Goal: Task Accomplishment & Management: Manage account settings

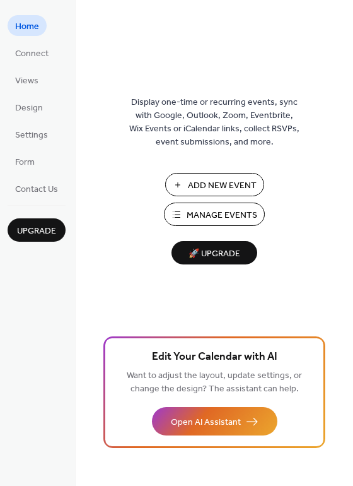
click at [213, 185] on span "Add New Event" at bounding box center [222, 185] width 69 height 13
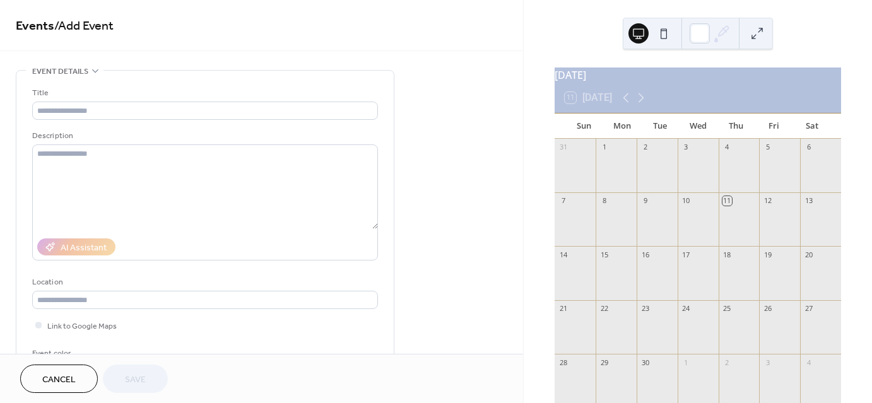
click at [586, 276] on div at bounding box center [574, 280] width 41 height 32
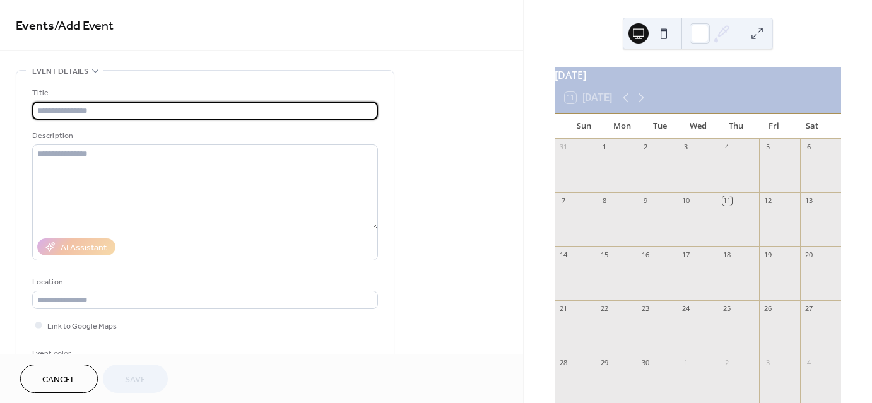
click at [63, 109] on input "text" at bounding box center [205, 111] width 346 height 18
type input "**********"
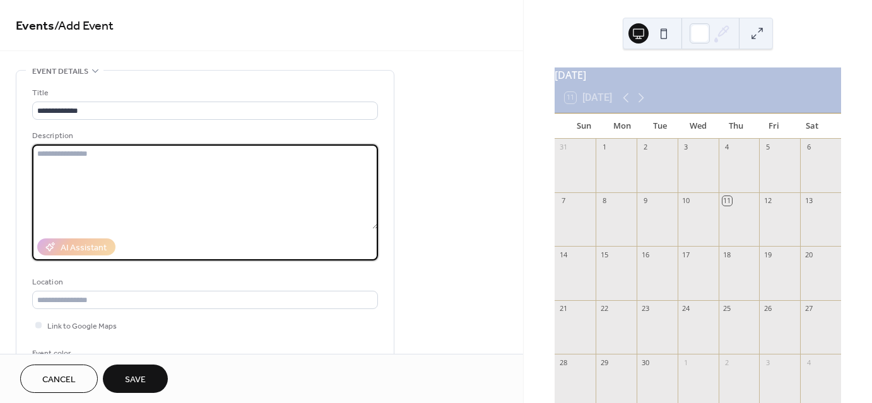
click at [55, 156] on textarea at bounding box center [205, 186] width 346 height 85
type textarea "**********"
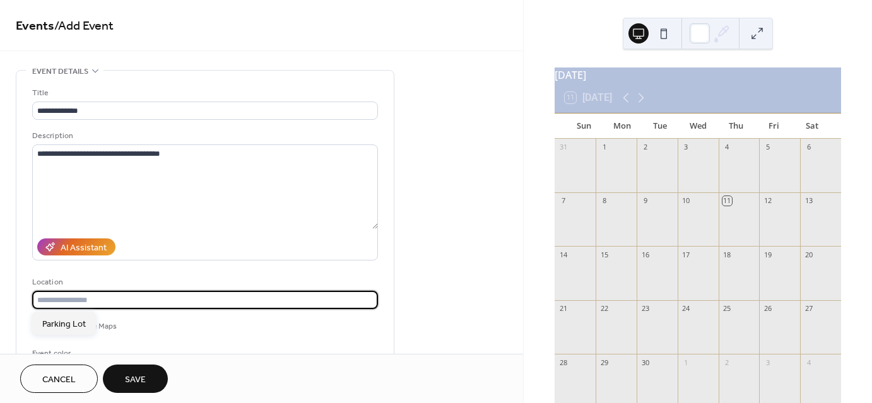
click at [81, 300] on input "text" at bounding box center [205, 300] width 346 height 18
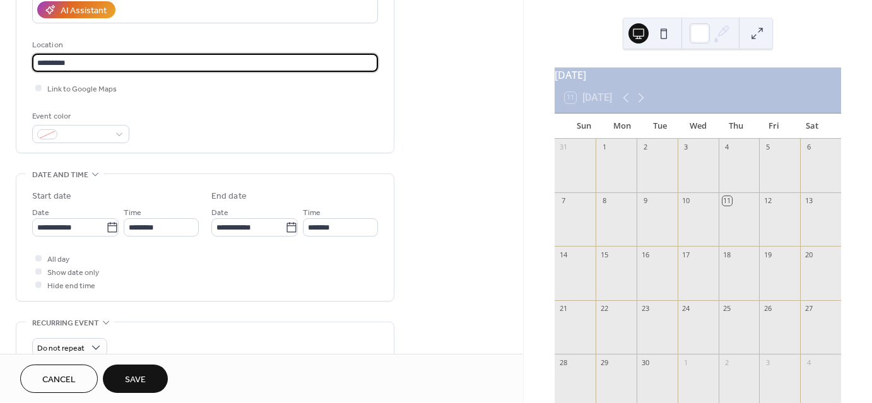
scroll to position [244, 0]
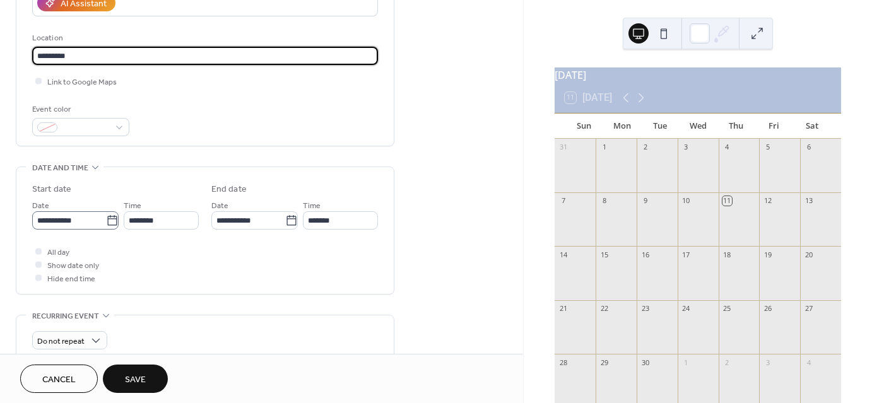
type input "*********"
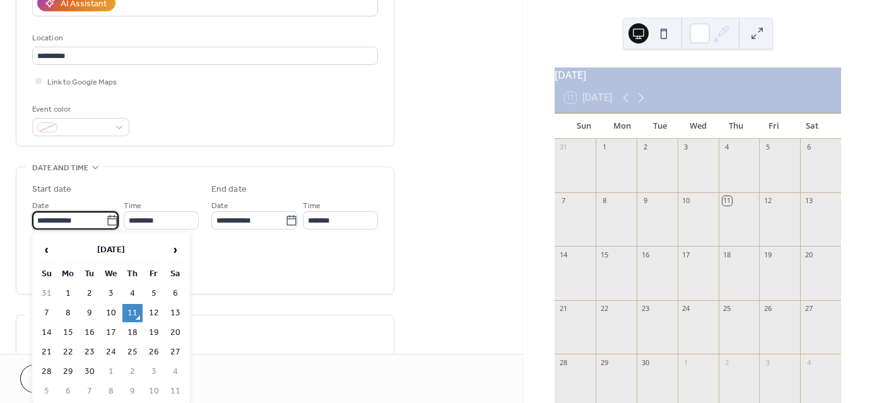
click at [45, 220] on input "**********" at bounding box center [69, 220] width 74 height 18
click at [45, 325] on td "14" at bounding box center [47, 333] width 20 height 18
type input "**********"
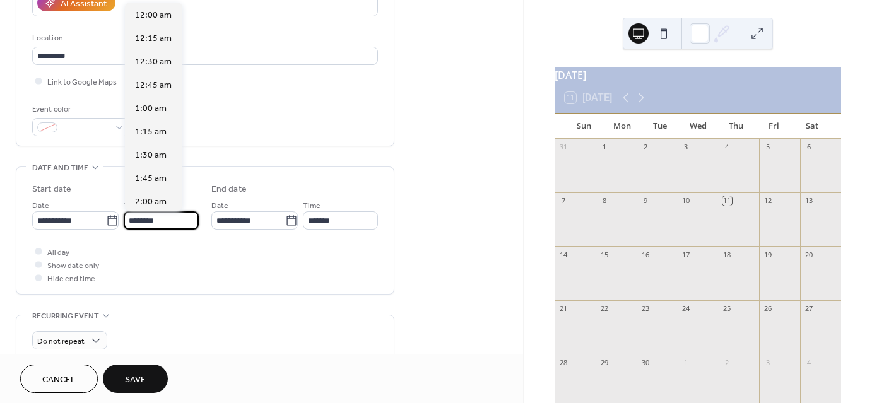
click at [157, 221] on input "********" at bounding box center [161, 220] width 75 height 18
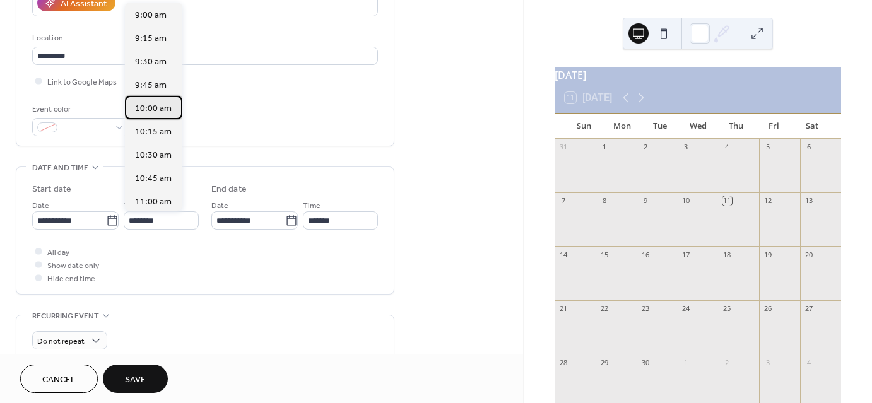
click at [155, 108] on span "10:00 am" at bounding box center [153, 108] width 37 height 13
type input "********"
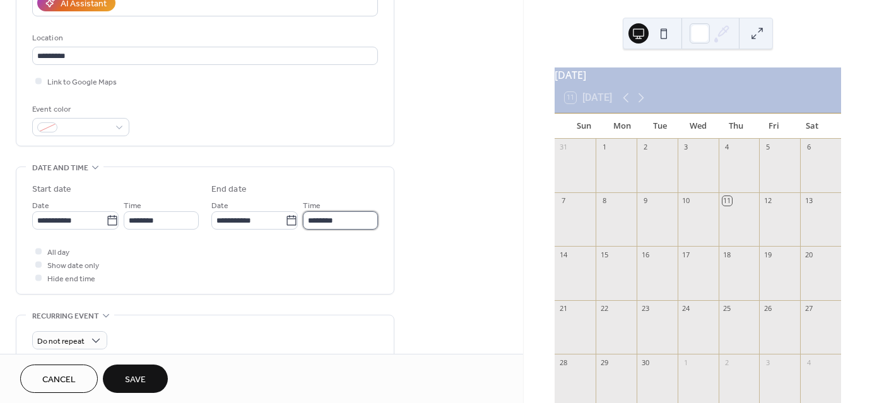
click at [325, 219] on input "********" at bounding box center [340, 220] width 75 height 18
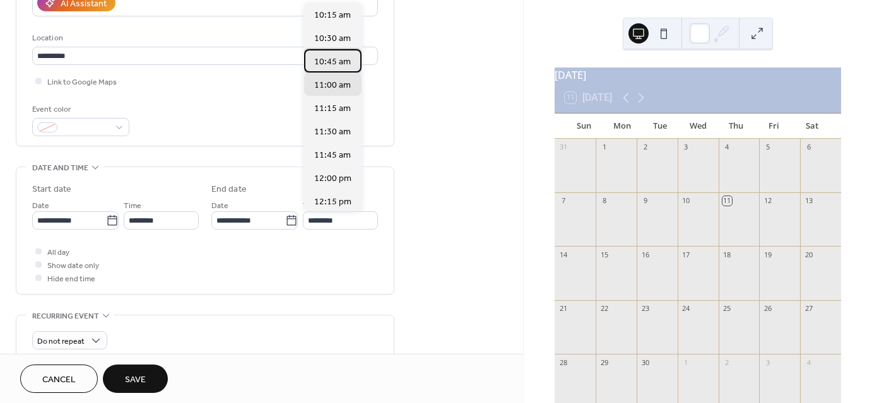
click at [336, 57] on span "10:45 am" at bounding box center [332, 62] width 37 height 13
type input "********"
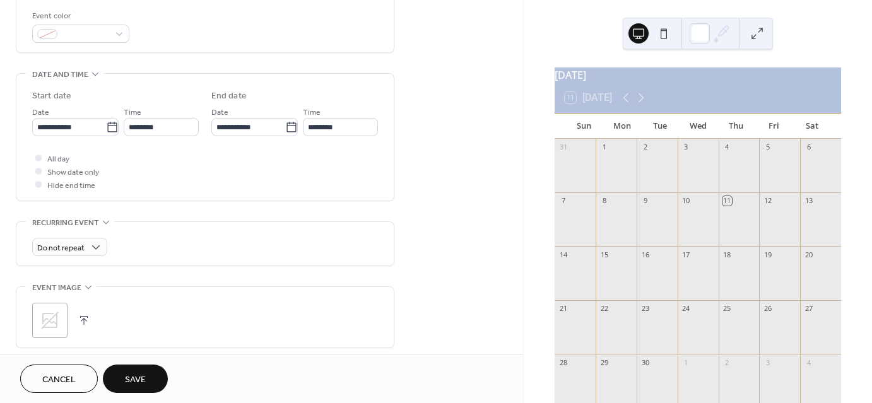
scroll to position [346, 0]
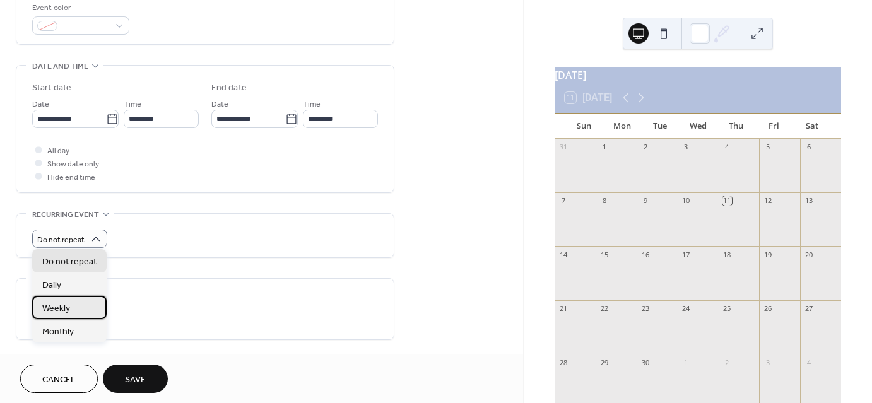
click at [68, 309] on span "Weekly" at bounding box center [56, 308] width 28 height 13
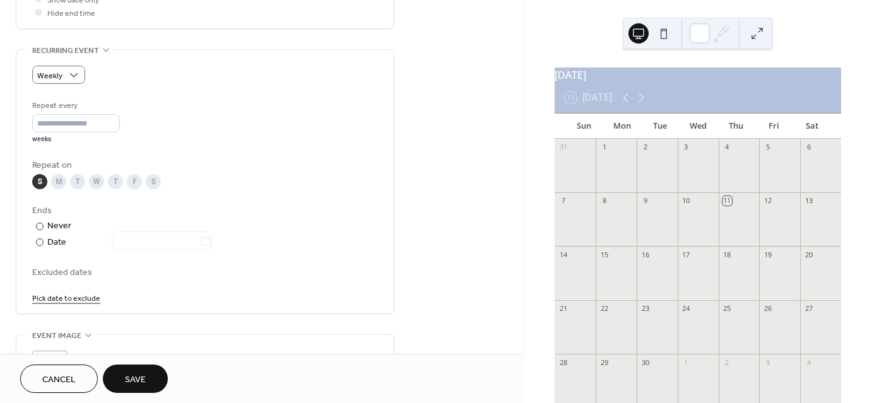
scroll to position [511, 0]
click at [39, 239] on div at bounding box center [40, 241] width 8 height 8
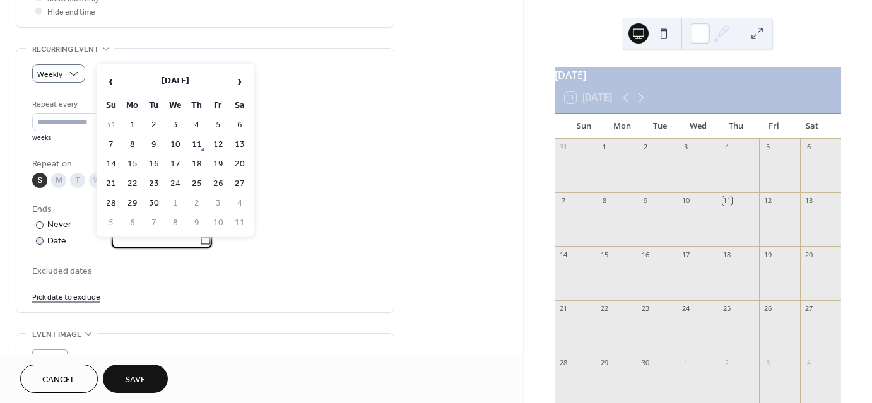
click at [131, 238] on input "text" at bounding box center [156, 239] width 88 height 18
click at [240, 78] on span "›" at bounding box center [239, 81] width 19 height 25
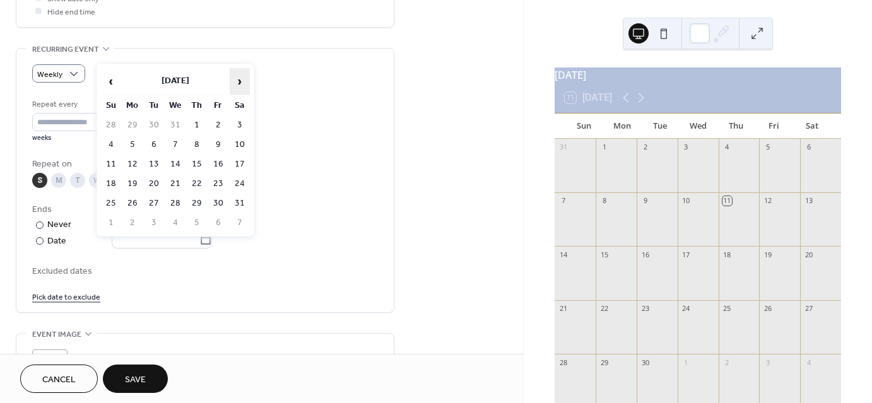
click at [240, 78] on span "›" at bounding box center [239, 81] width 19 height 25
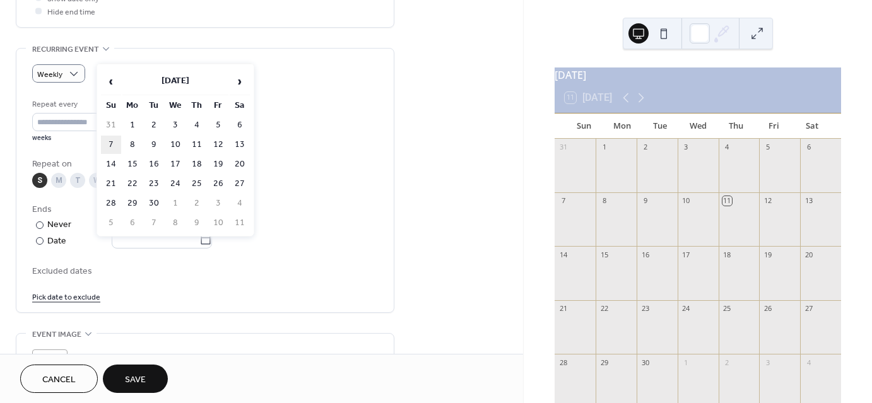
click at [113, 139] on td "7" at bounding box center [111, 145] width 20 height 18
type input "**********"
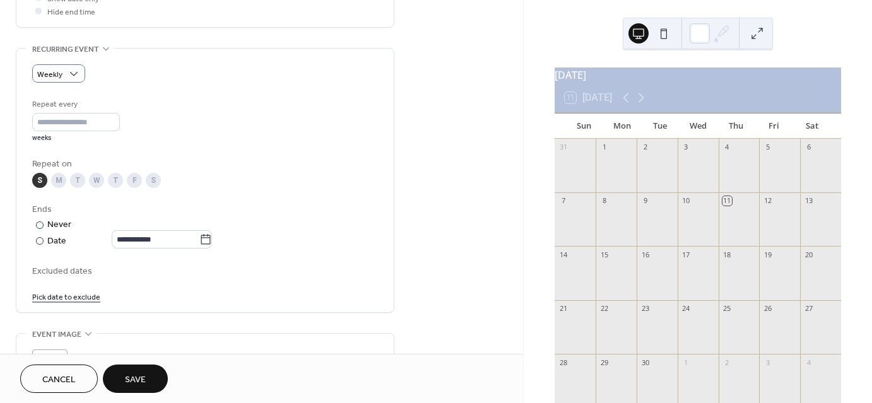
click at [73, 296] on link "Pick date to exclude" at bounding box center [66, 296] width 68 height 13
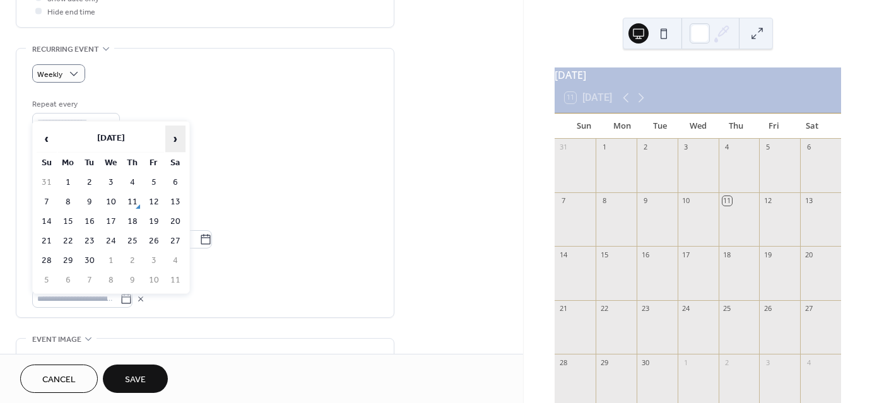
click at [173, 139] on span "›" at bounding box center [175, 138] width 19 height 25
click at [45, 253] on td "28" at bounding box center [47, 261] width 20 height 18
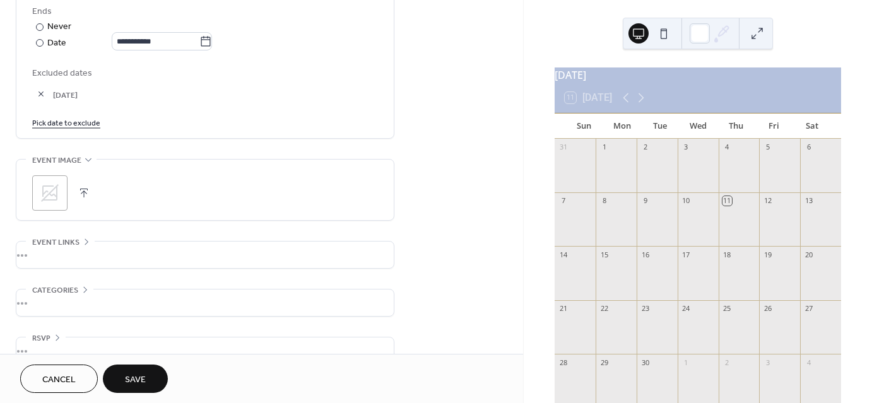
scroll to position [731, 0]
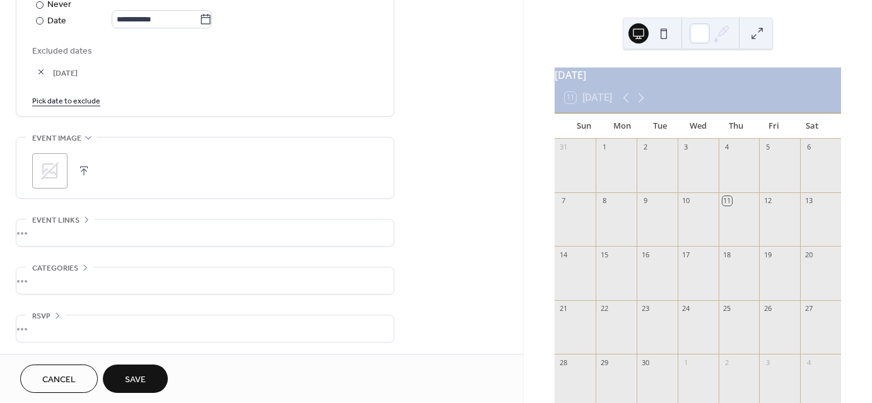
click at [136, 378] on span "Save" at bounding box center [135, 379] width 21 height 13
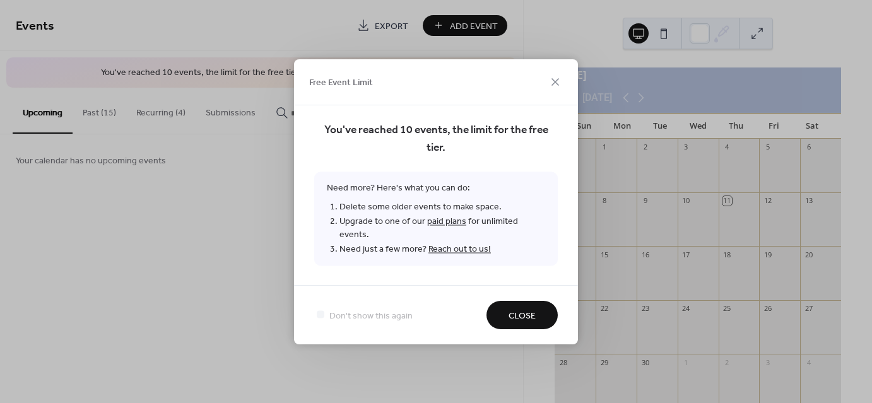
click at [517, 310] on span "Close" at bounding box center [521, 315] width 27 height 13
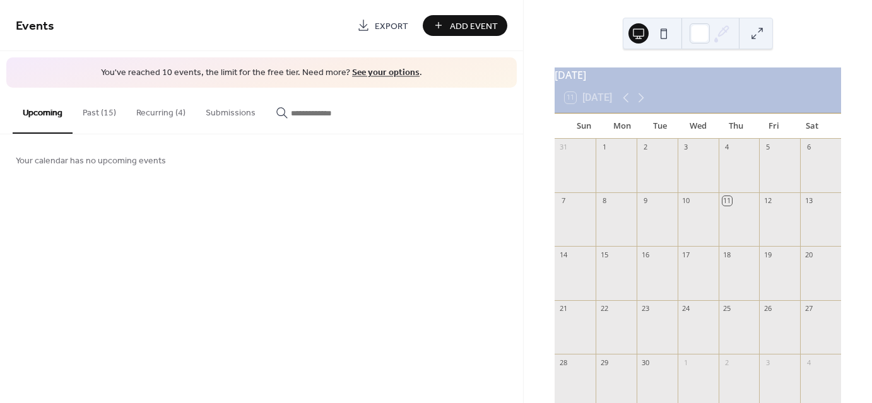
click at [373, 71] on link "See your options" at bounding box center [385, 72] width 67 height 17
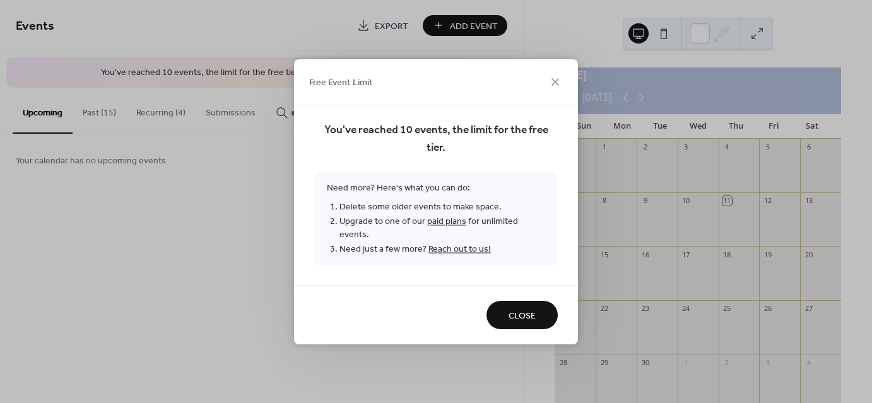
click at [523, 309] on span "Close" at bounding box center [521, 315] width 27 height 13
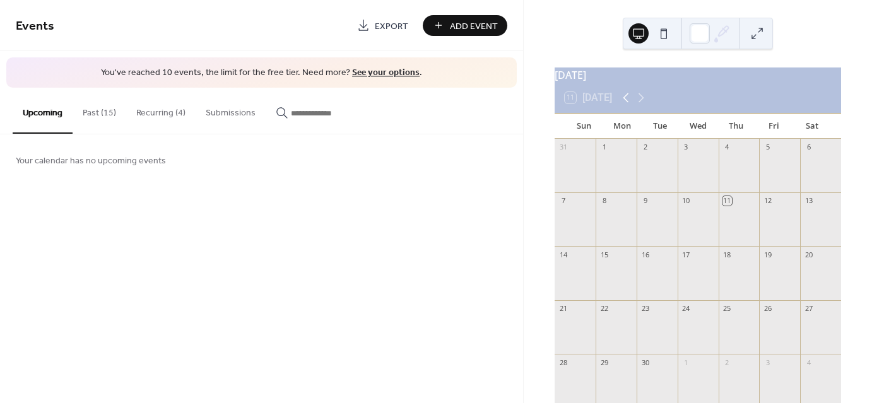
click at [627, 104] on icon at bounding box center [625, 97] width 15 height 15
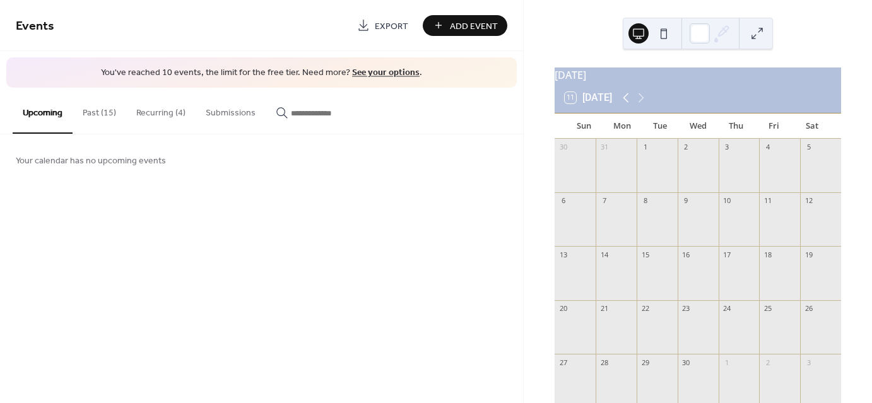
click at [627, 104] on icon at bounding box center [625, 97] width 15 height 15
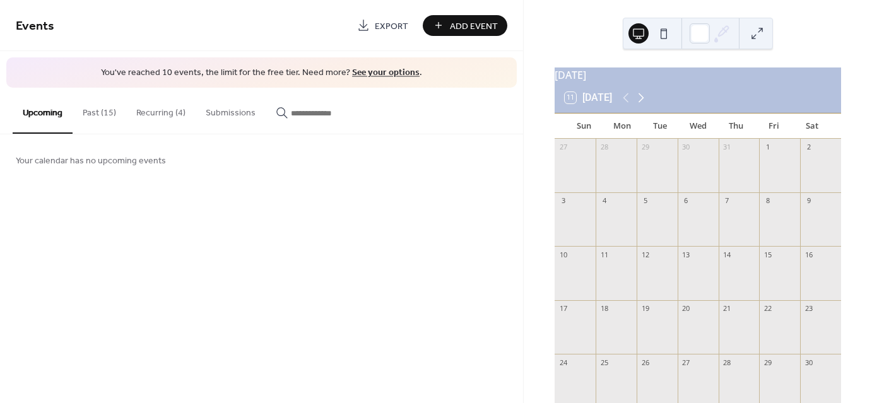
click at [643, 103] on icon at bounding box center [641, 97] width 6 height 9
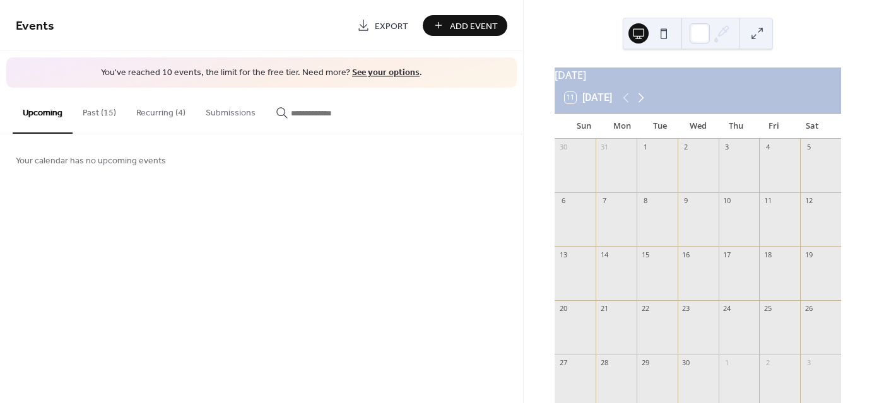
click at [643, 103] on icon at bounding box center [641, 97] width 6 height 9
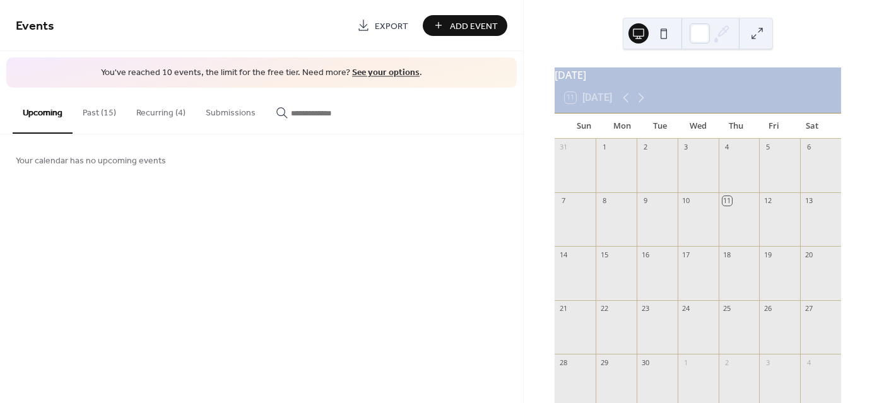
click at [91, 113] on button "Past (15)" at bounding box center [100, 110] width 54 height 45
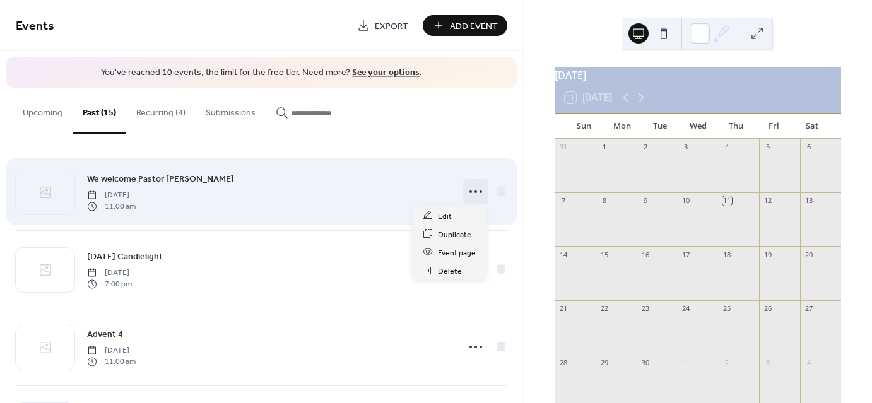
click at [474, 192] on circle at bounding box center [475, 191] width 3 height 3
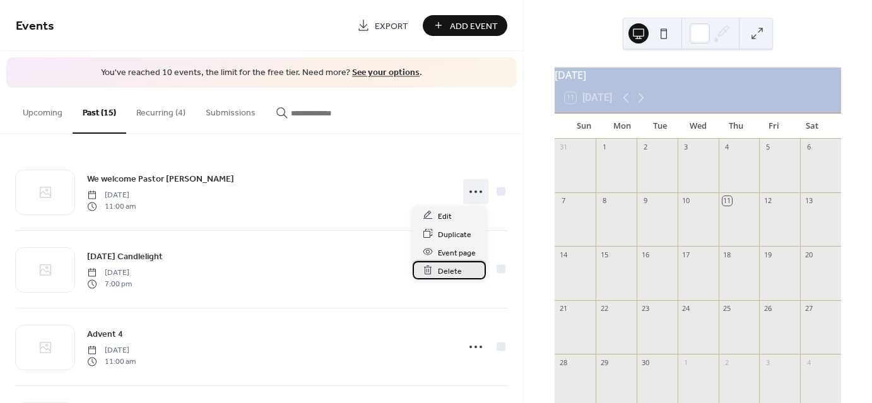
click at [452, 269] on span "Delete" at bounding box center [450, 270] width 24 height 13
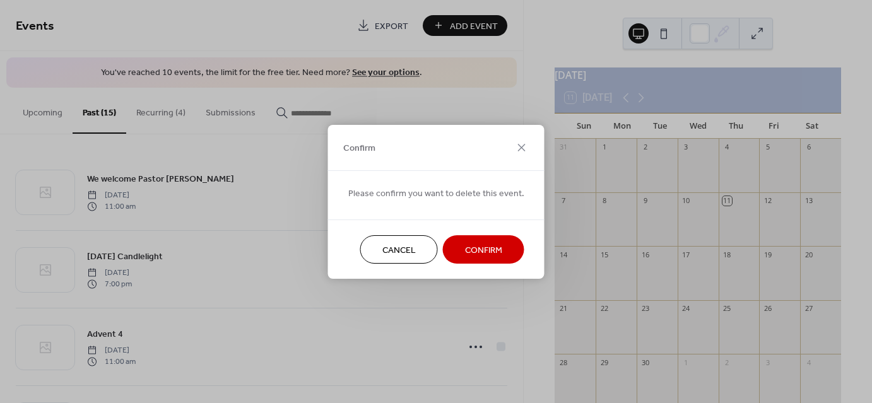
click at [477, 249] on span "Confirm" at bounding box center [483, 249] width 37 height 13
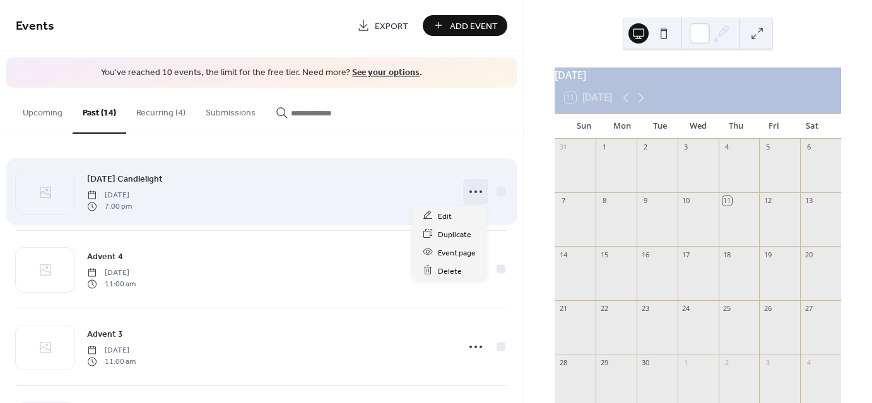
click at [470, 190] on icon at bounding box center [475, 192] width 20 height 20
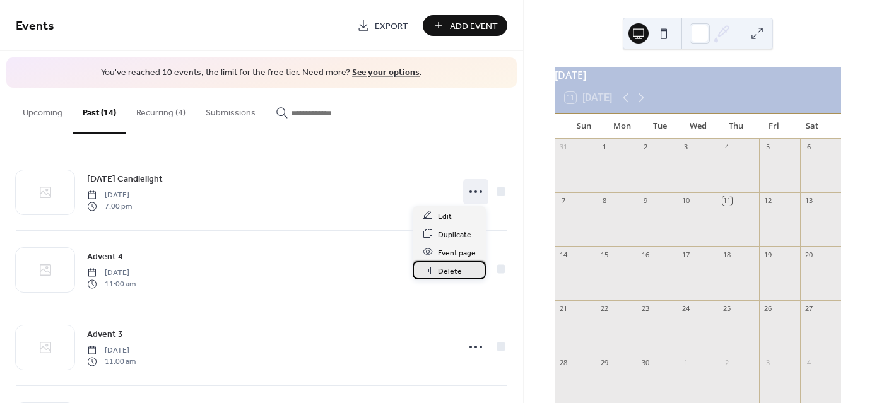
click at [447, 272] on span "Delete" at bounding box center [450, 270] width 24 height 13
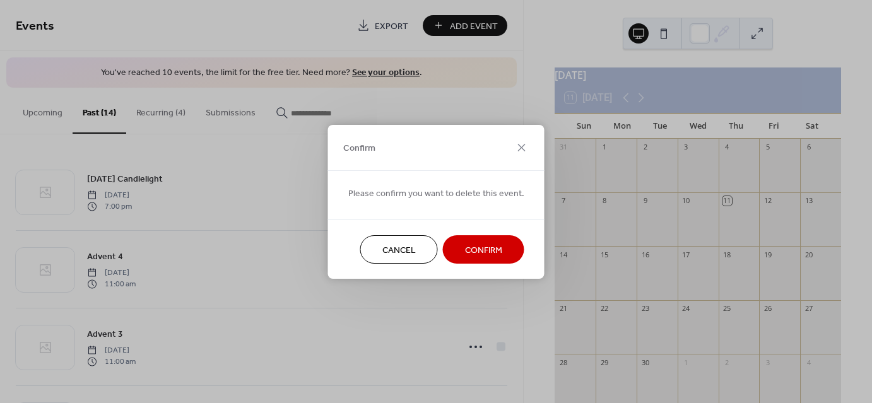
click at [476, 249] on span "Confirm" at bounding box center [483, 249] width 37 height 13
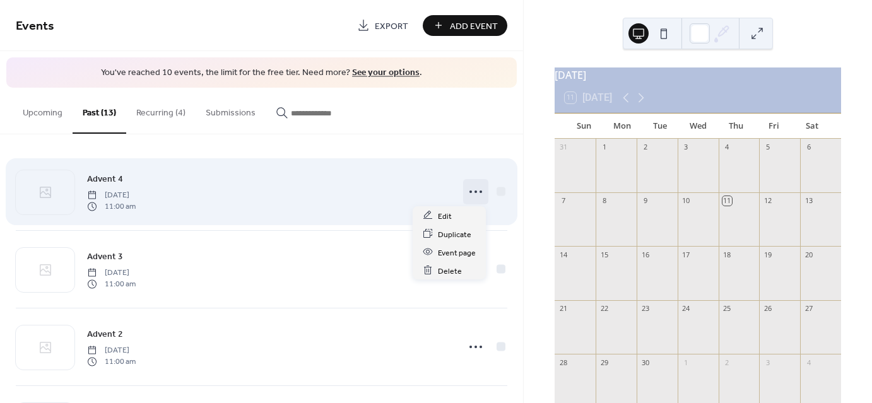
click at [470, 187] on icon at bounding box center [475, 192] width 20 height 20
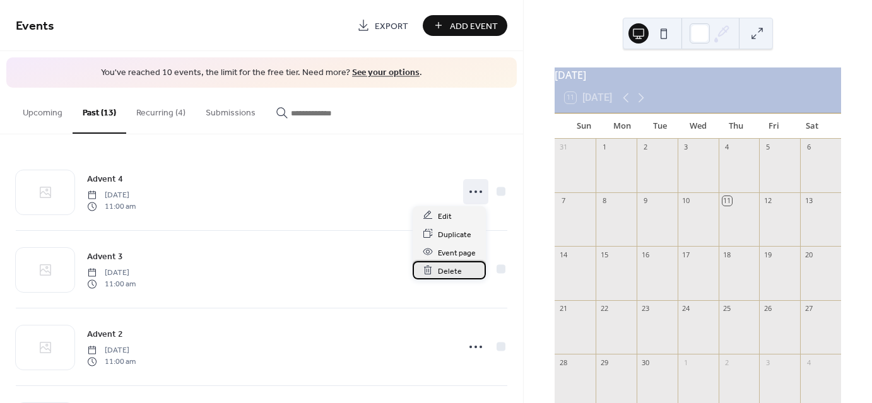
click at [449, 269] on span "Delete" at bounding box center [450, 270] width 24 height 13
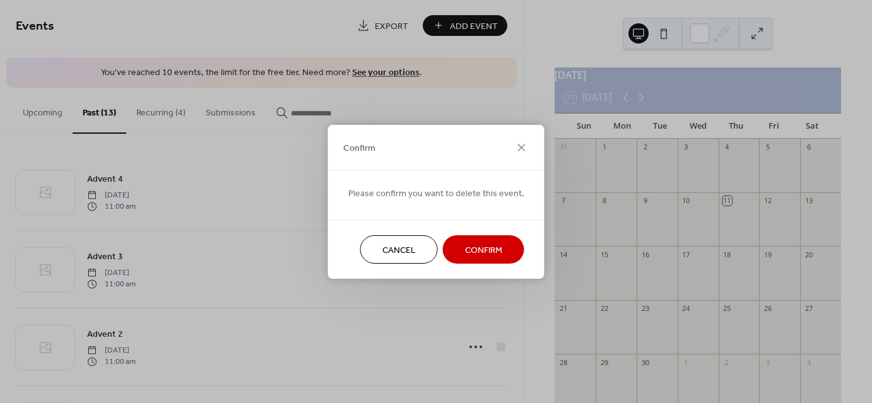
click at [481, 244] on span "Confirm" at bounding box center [483, 249] width 37 height 13
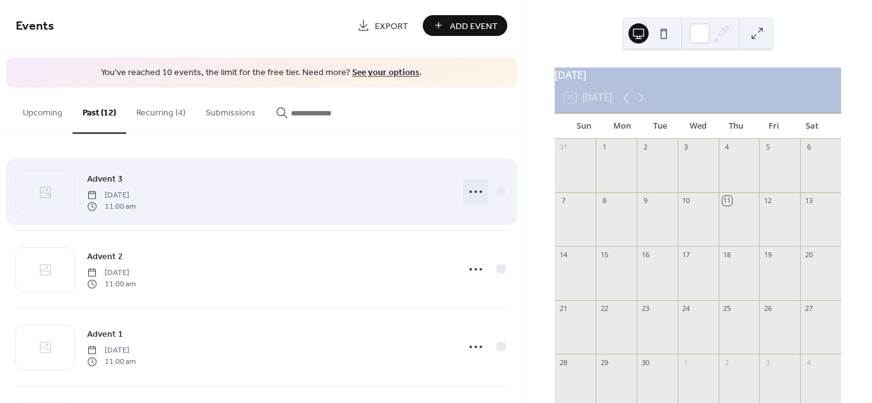
click at [471, 189] on icon at bounding box center [475, 192] width 20 height 20
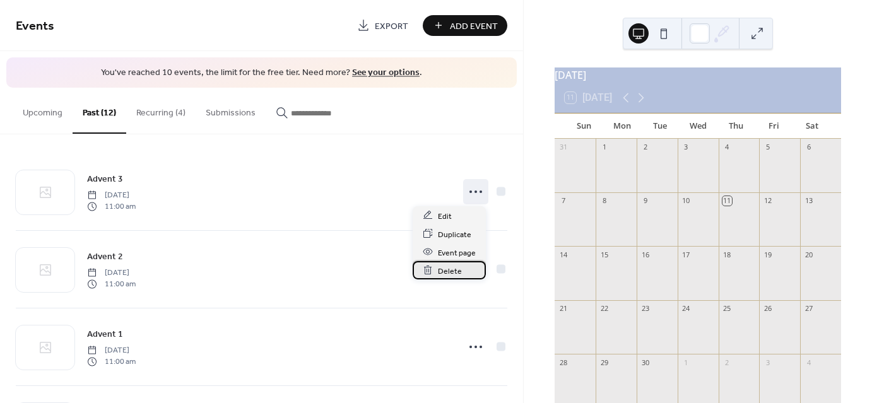
click at [450, 274] on span "Delete" at bounding box center [450, 270] width 24 height 13
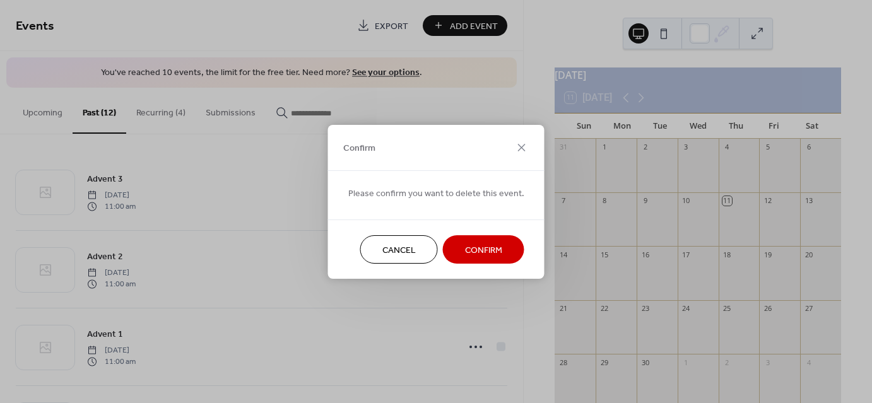
click at [474, 256] on span "Confirm" at bounding box center [483, 249] width 37 height 13
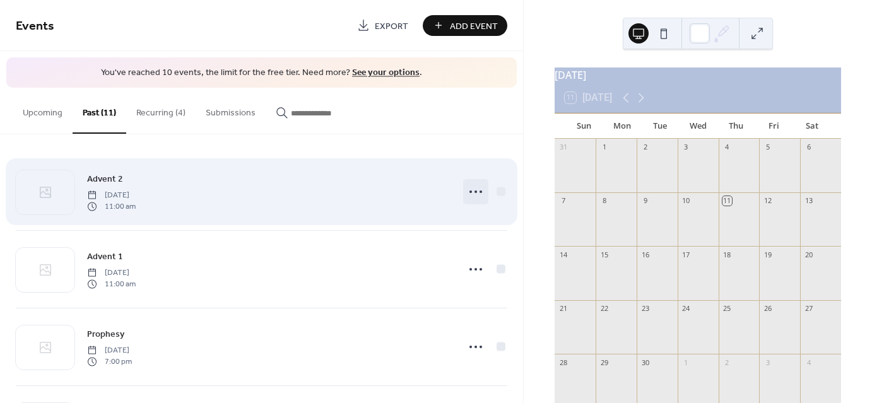
click at [472, 189] on icon at bounding box center [475, 192] width 20 height 20
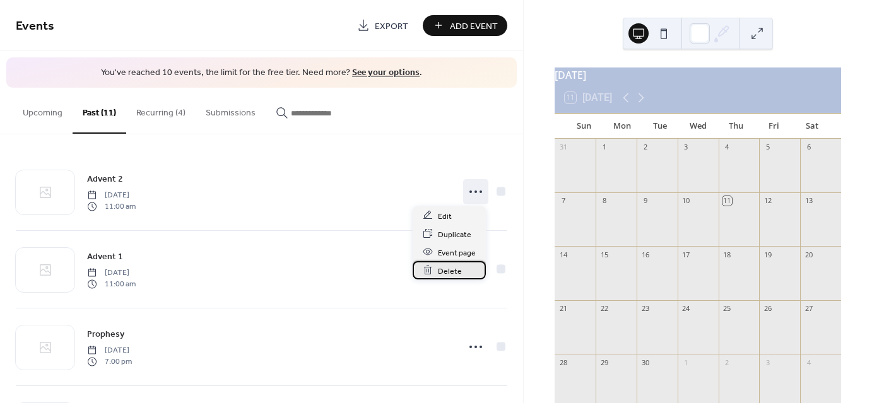
click at [447, 272] on span "Delete" at bounding box center [450, 270] width 24 height 13
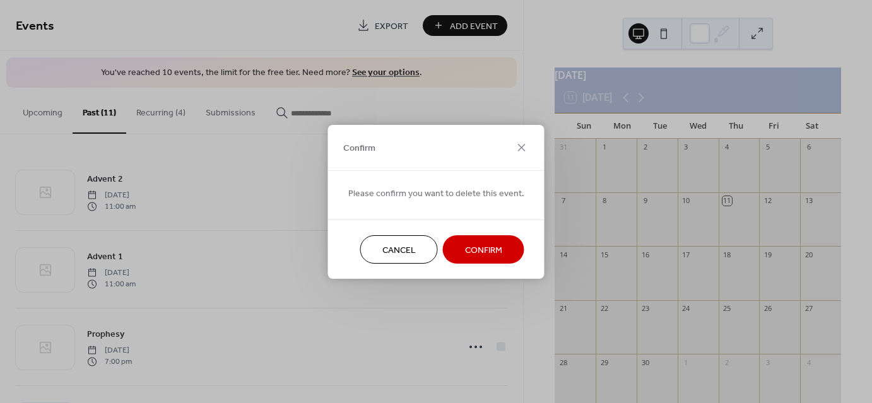
click at [470, 249] on span "Confirm" at bounding box center [483, 249] width 37 height 13
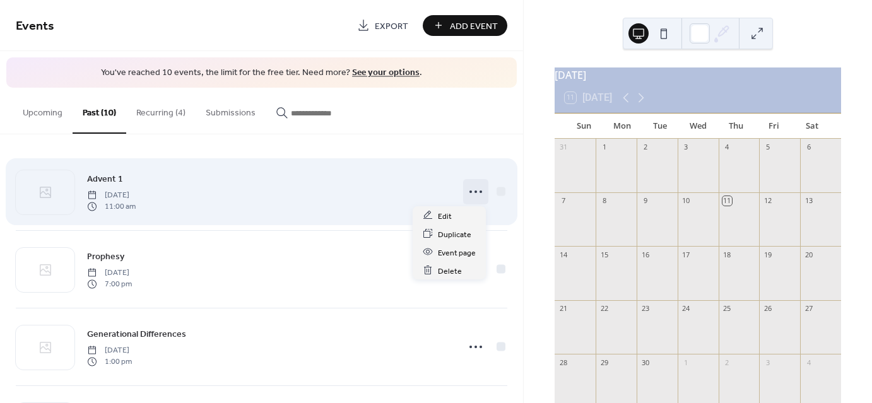
click at [469, 188] on icon at bounding box center [475, 192] width 20 height 20
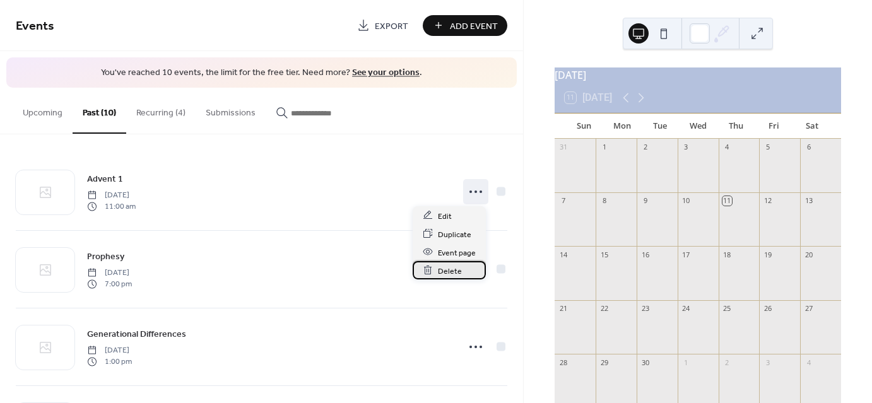
click at [448, 270] on span "Delete" at bounding box center [450, 270] width 24 height 13
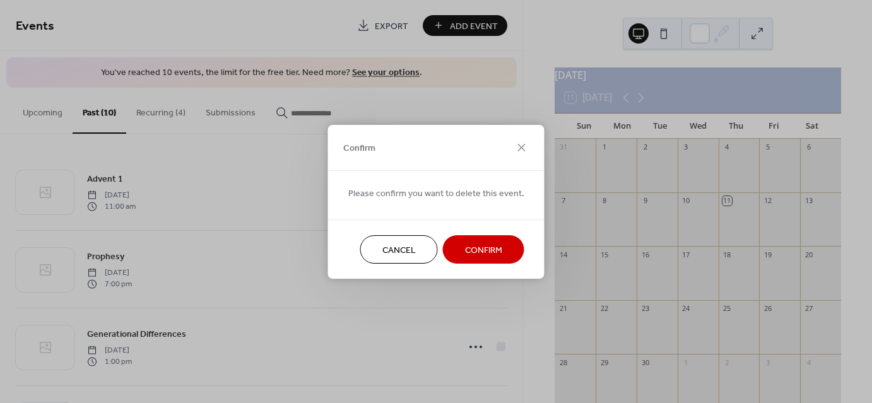
click at [477, 249] on span "Confirm" at bounding box center [483, 249] width 37 height 13
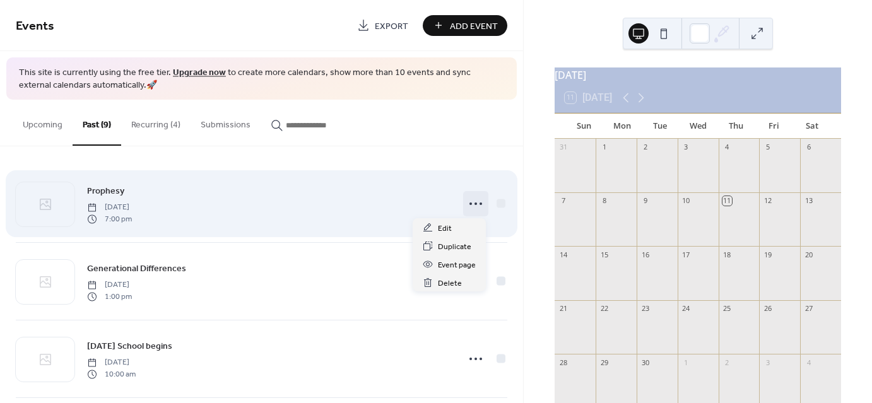
click at [474, 202] on circle at bounding box center [475, 203] width 3 height 3
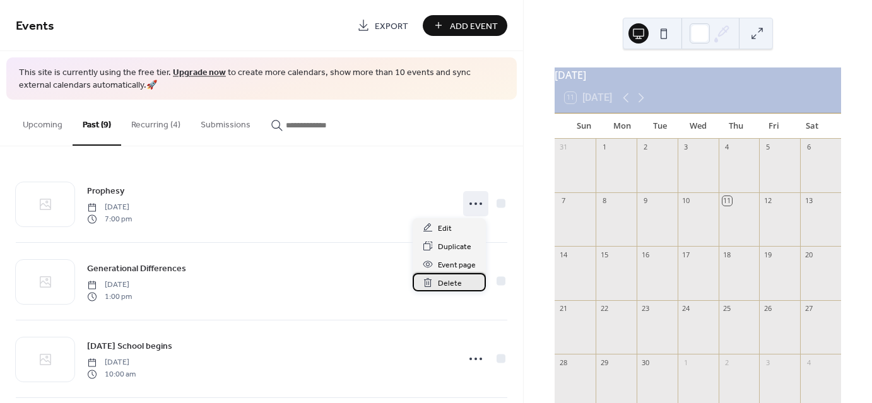
click at [443, 284] on span "Delete" at bounding box center [450, 283] width 24 height 13
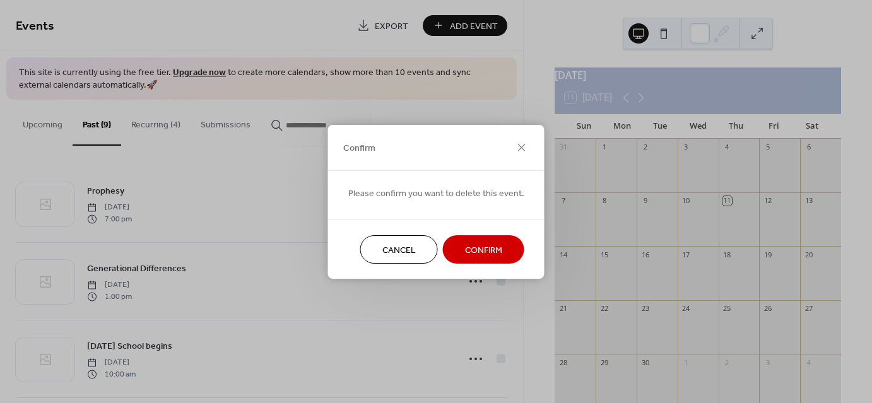
click at [476, 254] on span "Confirm" at bounding box center [483, 249] width 37 height 13
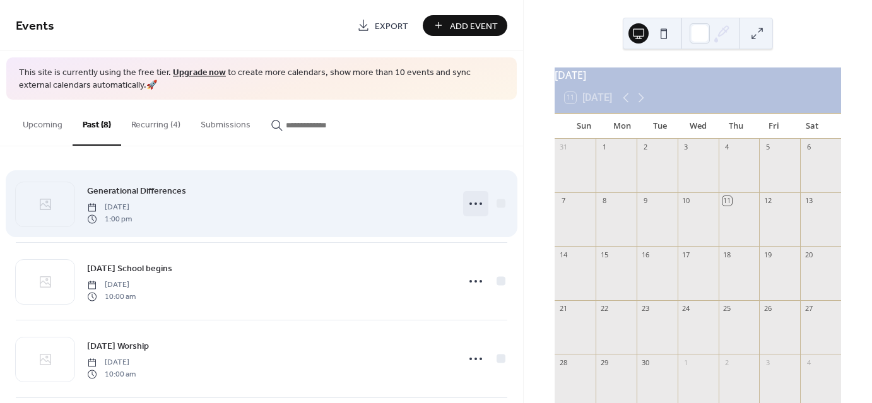
click at [471, 201] on icon at bounding box center [475, 204] width 20 height 20
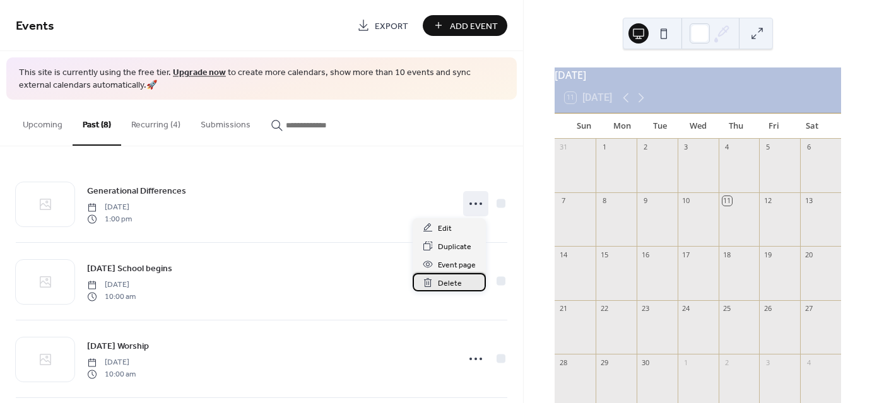
click at [448, 284] on span "Delete" at bounding box center [450, 283] width 24 height 13
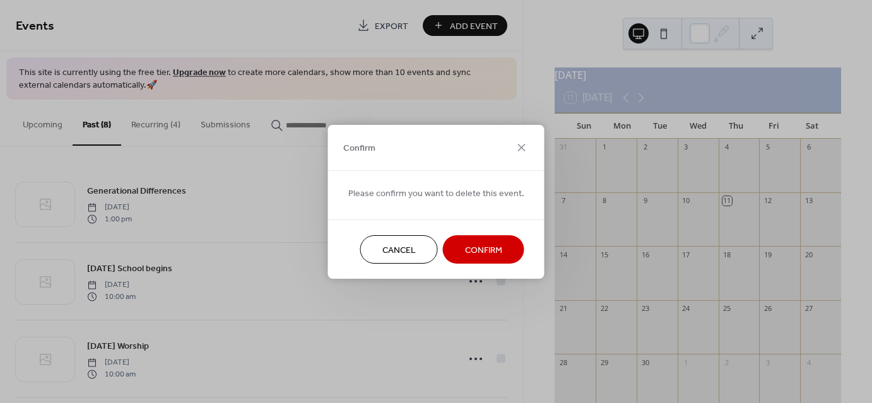
click at [477, 249] on span "Confirm" at bounding box center [483, 249] width 37 height 13
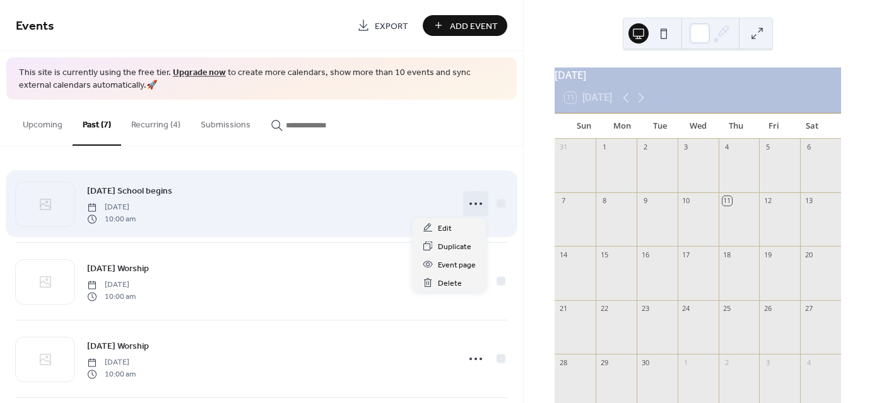
click at [471, 202] on icon at bounding box center [475, 204] width 20 height 20
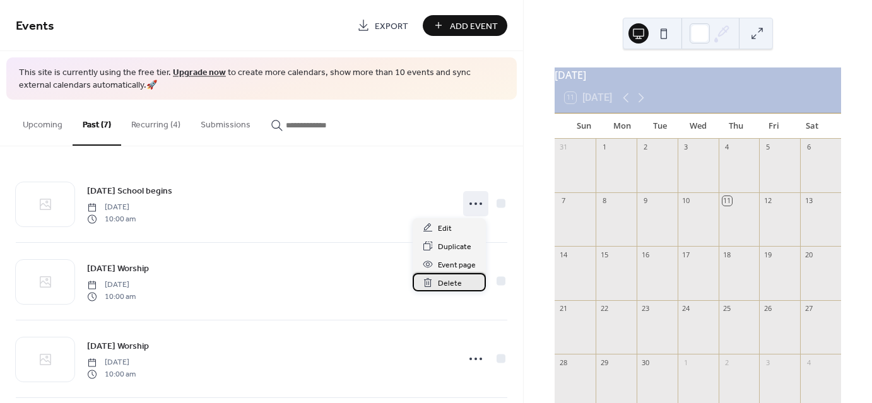
click at [448, 281] on span "Delete" at bounding box center [450, 283] width 24 height 13
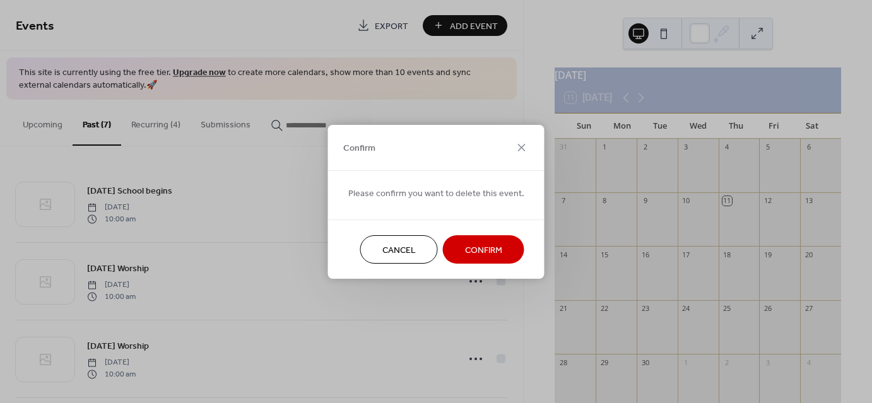
click at [474, 254] on span "Confirm" at bounding box center [483, 249] width 37 height 13
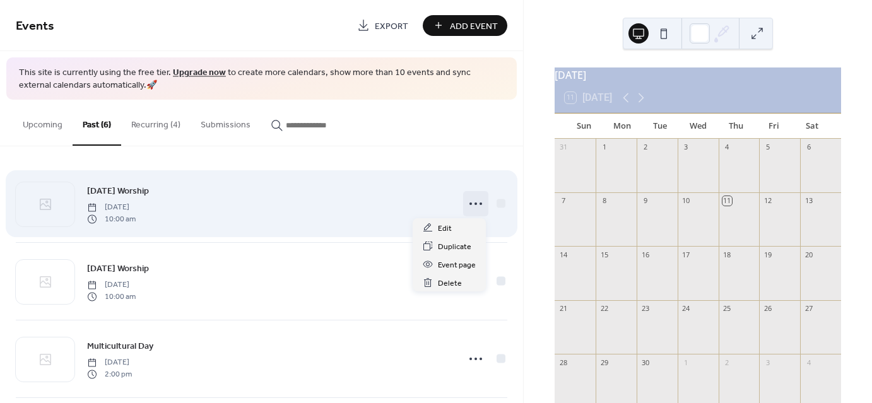
click at [471, 202] on icon at bounding box center [475, 204] width 20 height 20
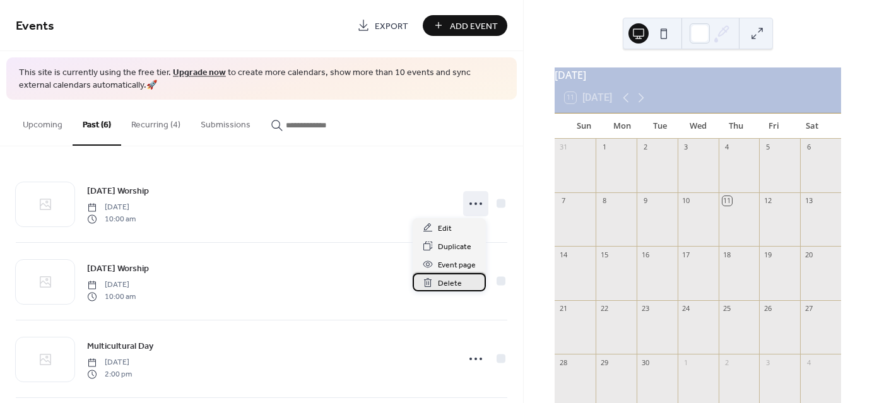
click at [439, 286] on span "Delete" at bounding box center [450, 283] width 24 height 13
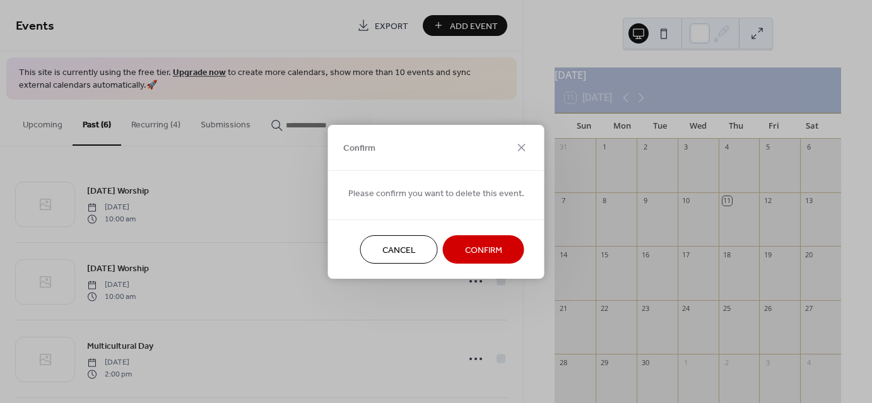
click at [475, 250] on span "Confirm" at bounding box center [483, 249] width 37 height 13
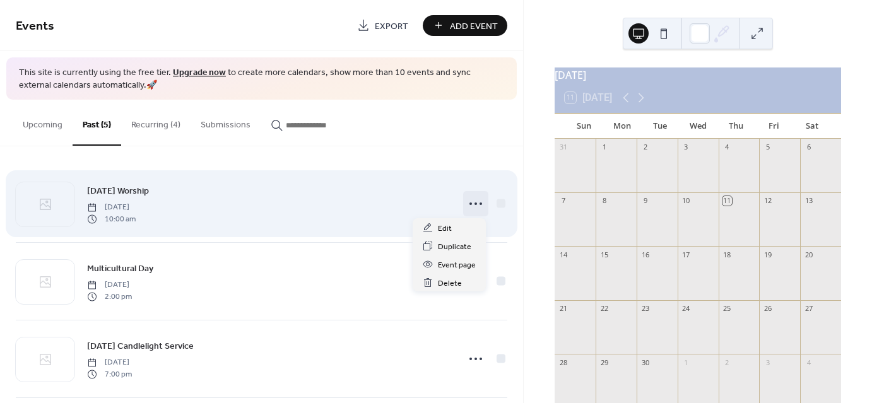
click at [471, 200] on icon at bounding box center [475, 204] width 20 height 20
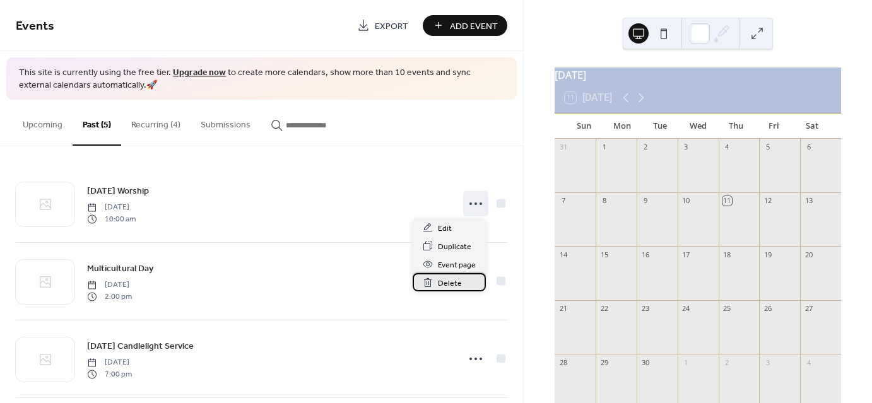
click at [449, 286] on span "Delete" at bounding box center [450, 283] width 24 height 13
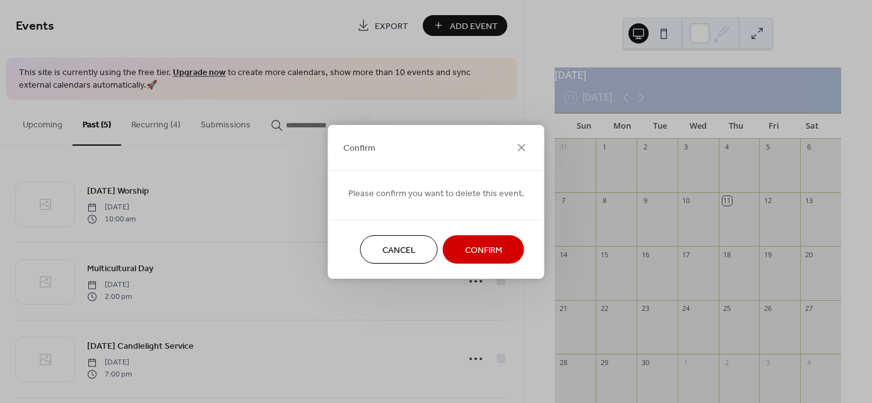
click at [480, 249] on span "Confirm" at bounding box center [483, 249] width 37 height 13
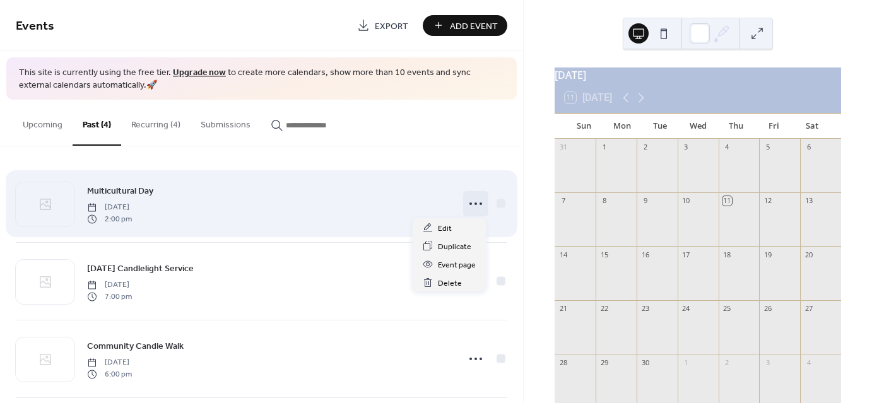
click at [470, 201] on icon at bounding box center [475, 204] width 20 height 20
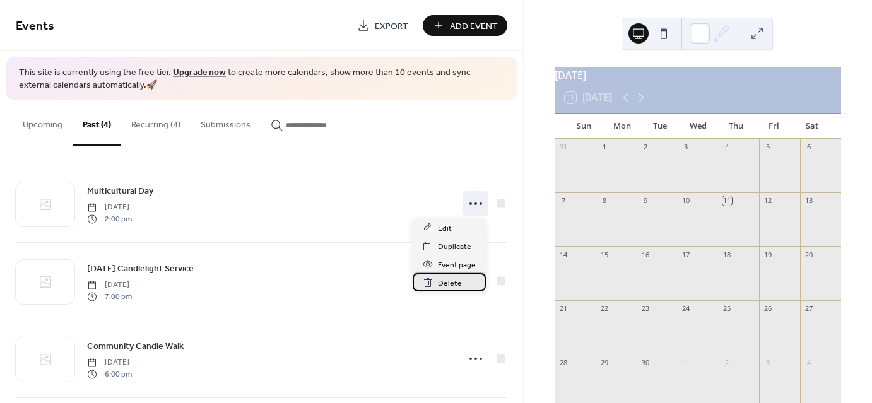
click at [445, 283] on span "Delete" at bounding box center [450, 283] width 24 height 13
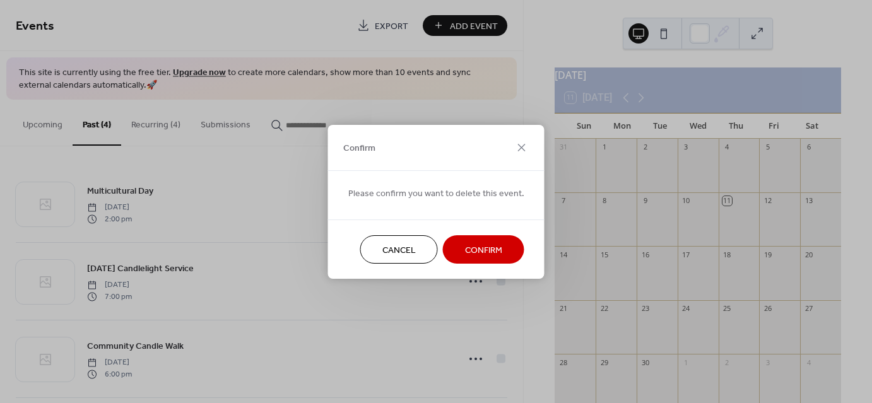
click at [470, 252] on span "Confirm" at bounding box center [483, 249] width 37 height 13
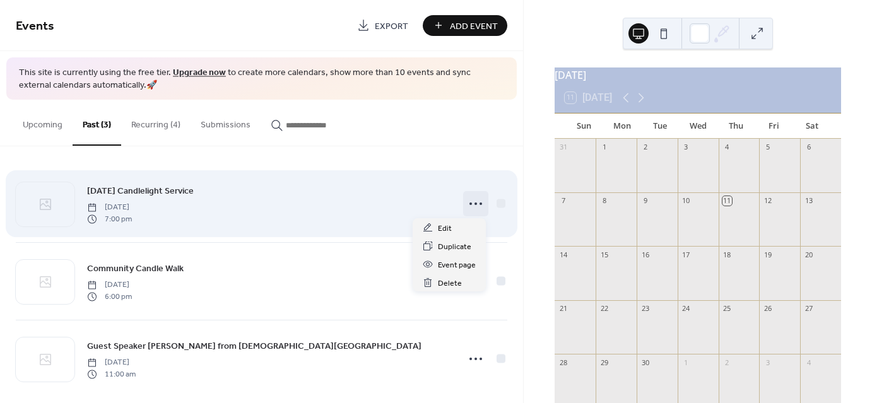
click at [469, 202] on icon at bounding box center [475, 204] width 20 height 20
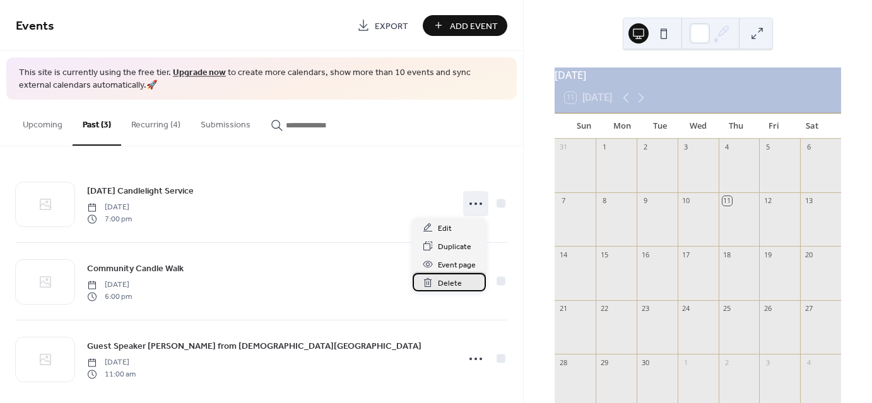
click at [448, 283] on span "Delete" at bounding box center [450, 283] width 24 height 13
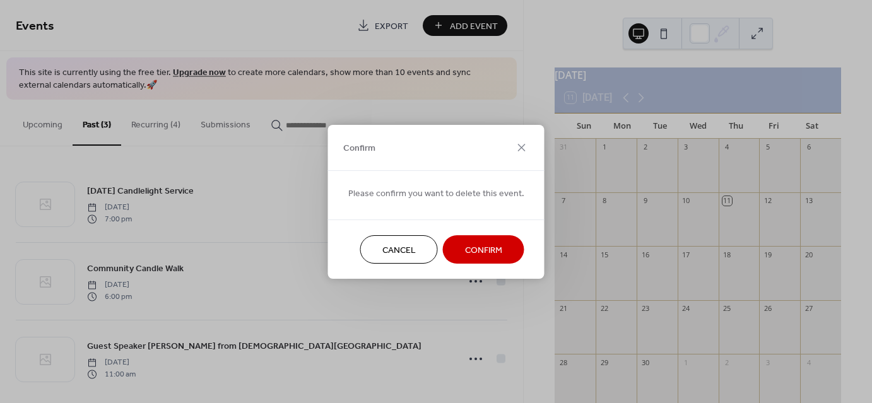
click at [477, 252] on span "Confirm" at bounding box center [483, 249] width 37 height 13
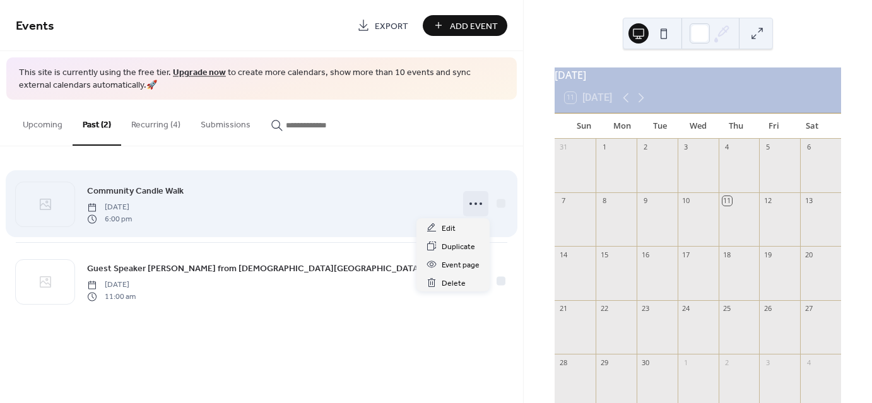
click at [475, 201] on icon at bounding box center [475, 204] width 20 height 20
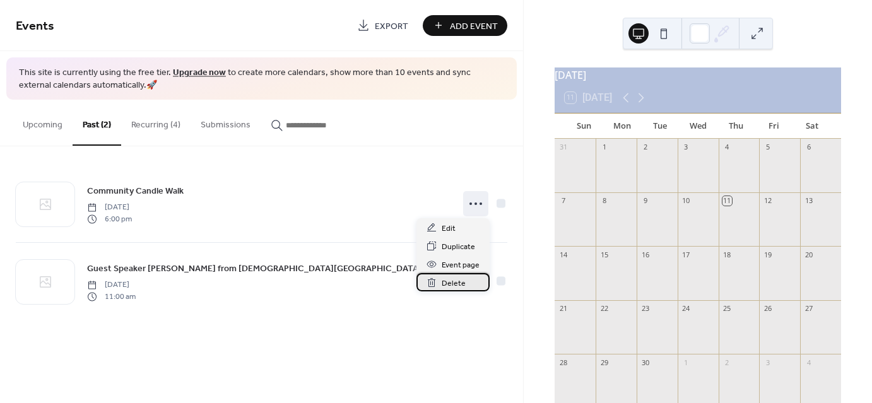
click at [457, 281] on span "Delete" at bounding box center [454, 283] width 24 height 13
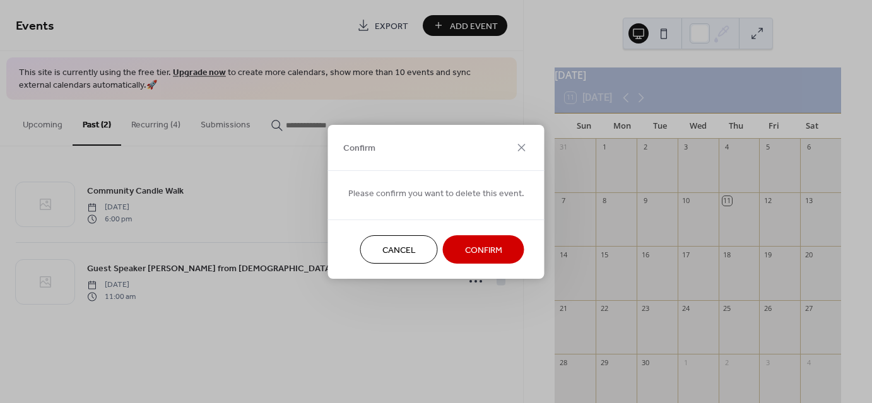
click at [483, 246] on span "Confirm" at bounding box center [483, 249] width 37 height 13
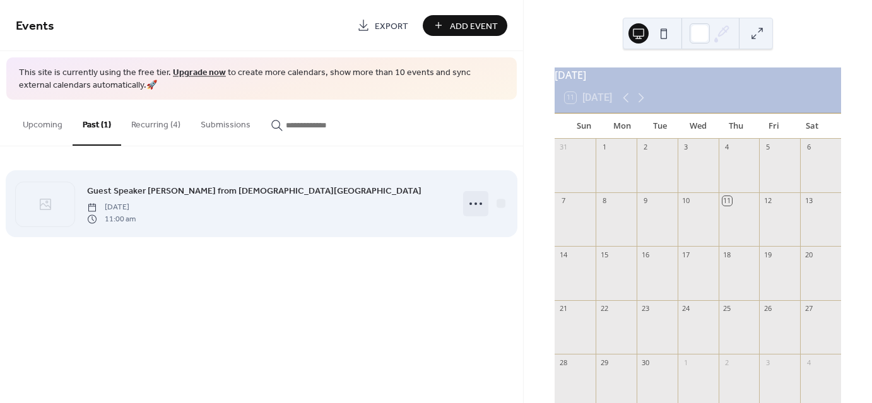
click at [473, 201] on icon at bounding box center [475, 204] width 20 height 20
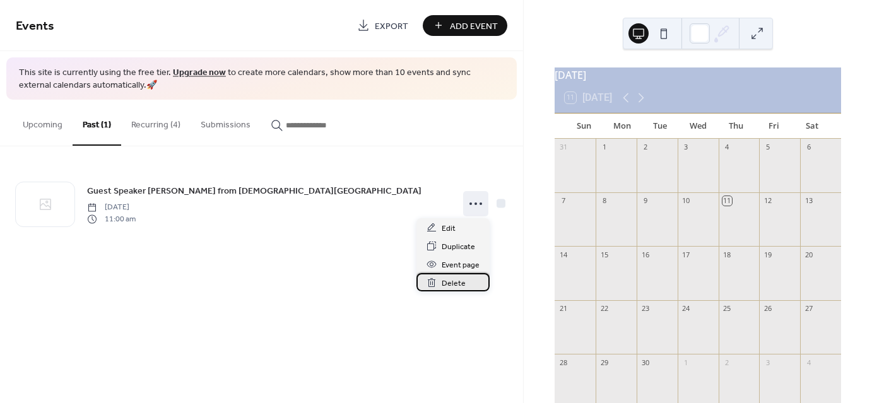
click at [449, 284] on span "Delete" at bounding box center [454, 283] width 24 height 13
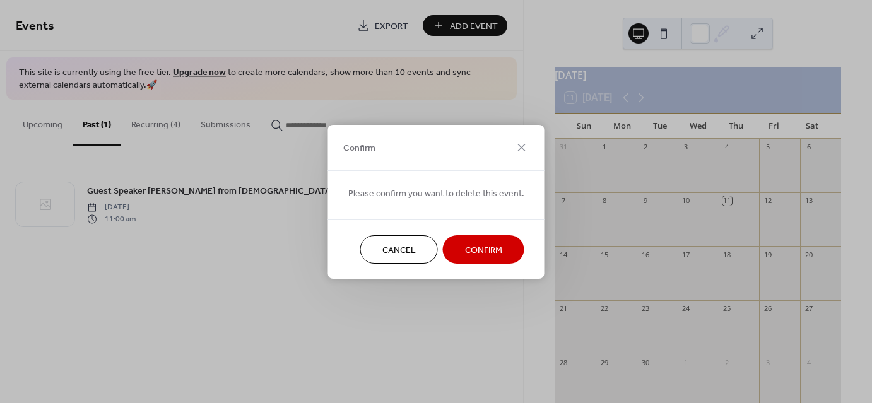
click at [479, 250] on span "Confirm" at bounding box center [483, 249] width 37 height 13
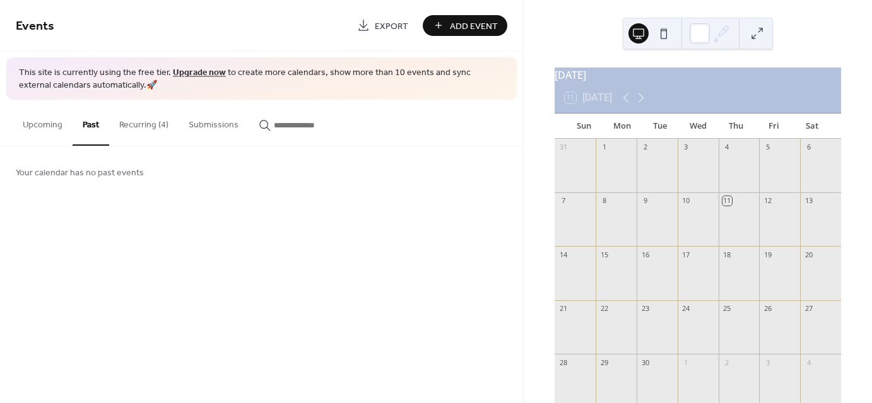
click at [35, 121] on button "Upcoming" at bounding box center [43, 122] width 60 height 45
click at [468, 25] on span "Add Event" at bounding box center [474, 26] width 48 height 13
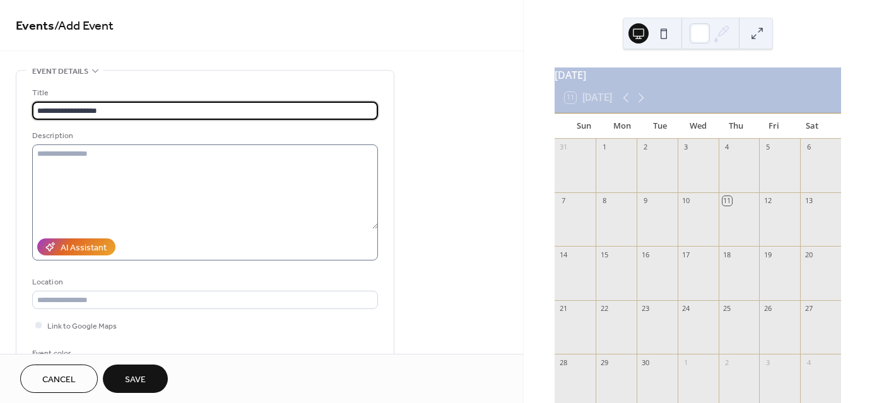
type input "**********"
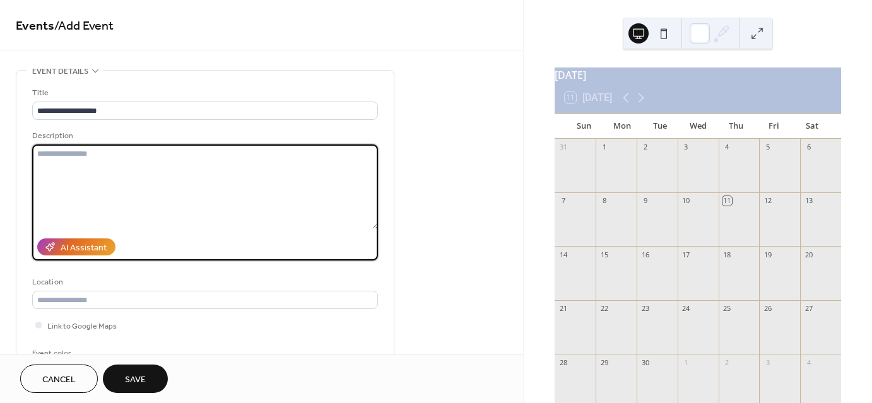
click at [50, 156] on textarea at bounding box center [205, 186] width 346 height 85
type textarea "**********"
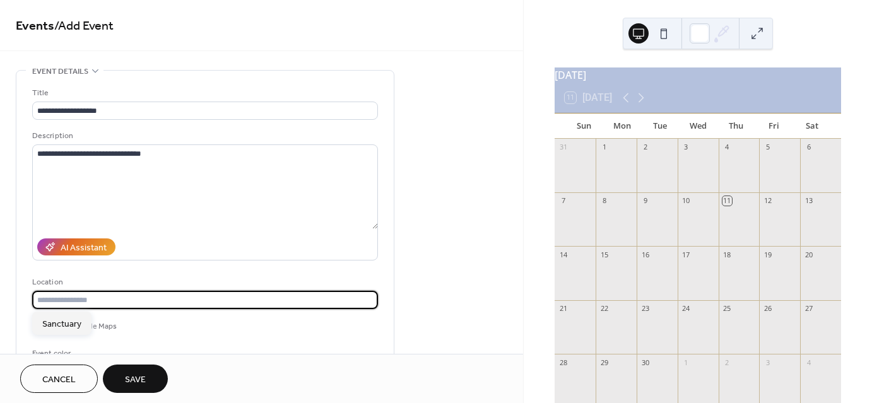
click at [67, 299] on input "text" at bounding box center [205, 300] width 346 height 18
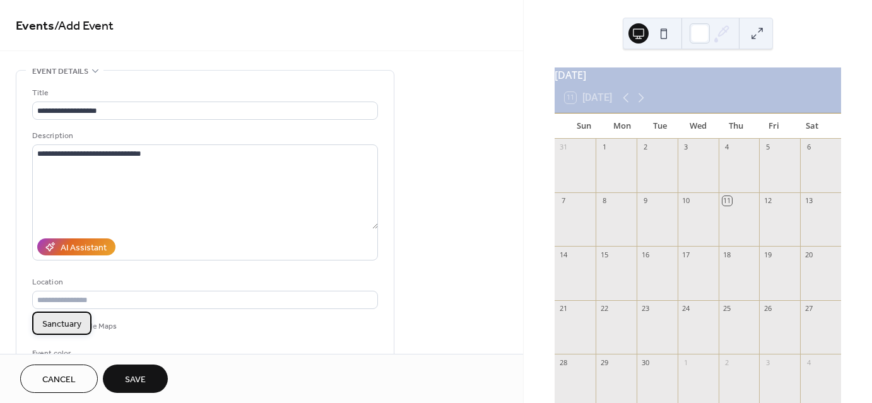
click at [61, 325] on span "Sanctuary" at bounding box center [61, 323] width 39 height 13
type input "*********"
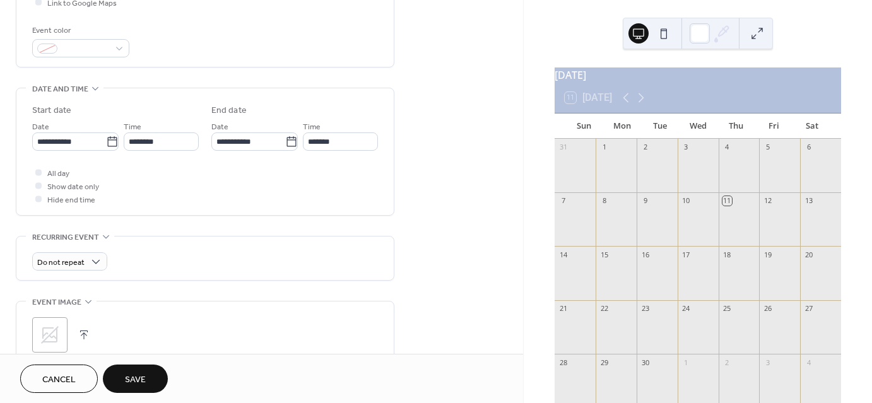
scroll to position [332, 0]
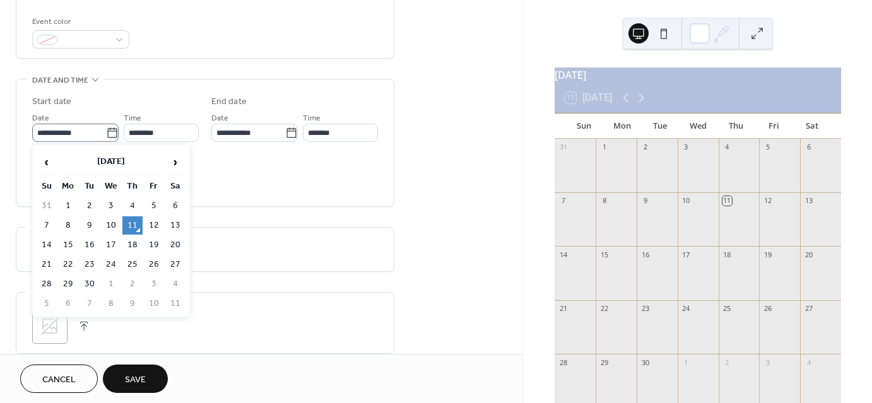
click at [110, 134] on icon at bounding box center [112, 133] width 13 height 13
click at [106, 134] on input "**********" at bounding box center [69, 133] width 74 height 18
click at [45, 241] on td "14" at bounding box center [47, 245] width 20 height 18
type input "**********"
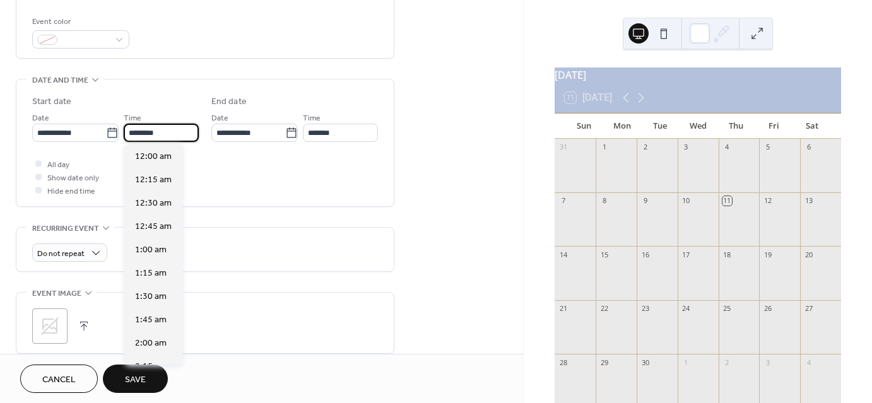
scroll to position [1120, 0]
click at [148, 131] on input "********" at bounding box center [161, 133] width 75 height 18
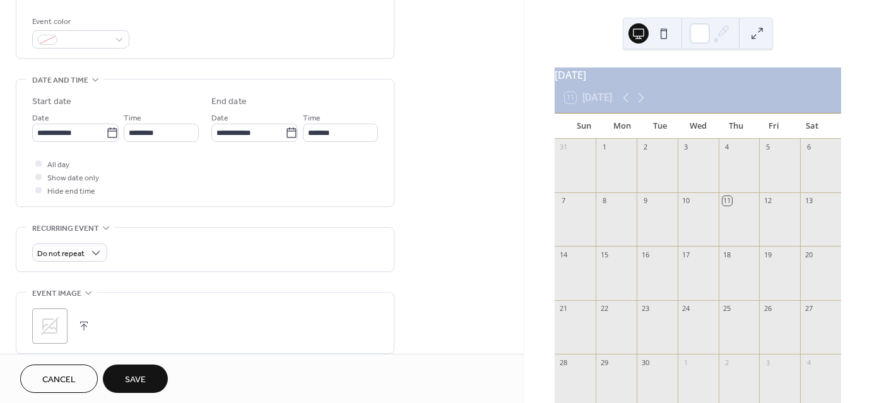
click at [185, 163] on div "All day Show date only Hide end time" at bounding box center [205, 177] width 346 height 40
click at [179, 129] on input "********" at bounding box center [161, 133] width 75 height 18
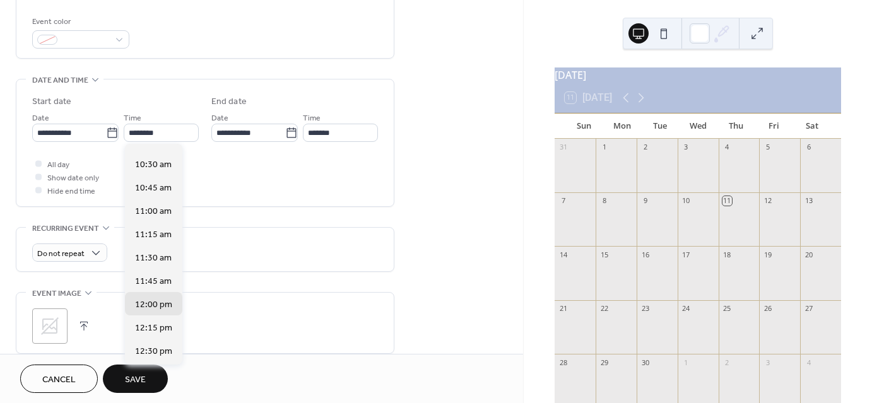
scroll to position [927, 0]
click at [149, 162] on span "10:00 am" at bounding box center [153, 162] width 37 height 13
type input "********"
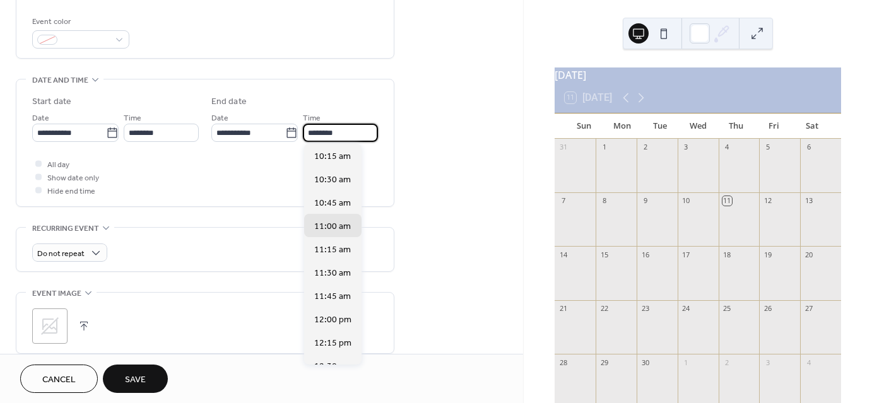
click at [328, 131] on input "********" at bounding box center [340, 133] width 75 height 18
click at [330, 201] on span "10:45 am" at bounding box center [332, 202] width 37 height 13
type input "********"
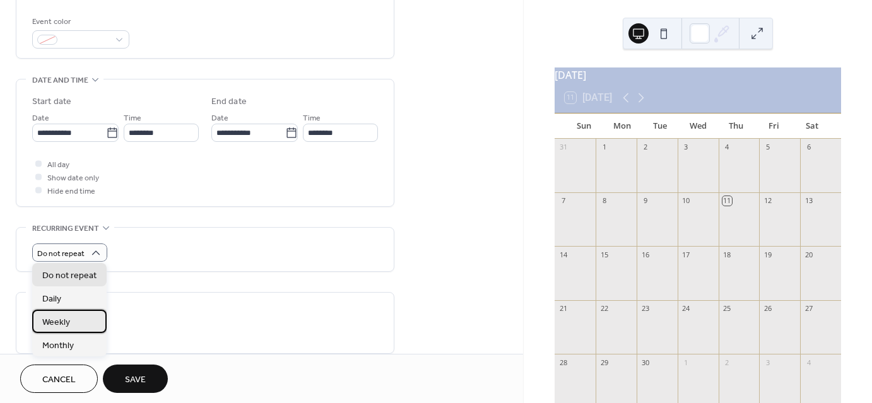
click at [64, 320] on span "Weekly" at bounding box center [56, 322] width 28 height 13
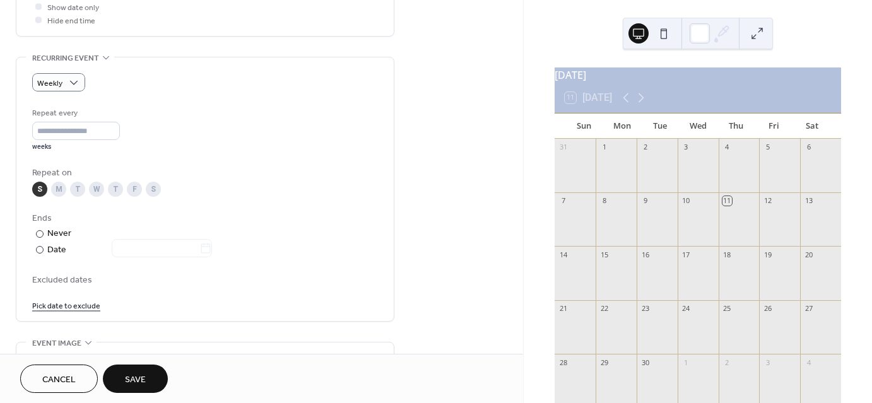
scroll to position [511, 0]
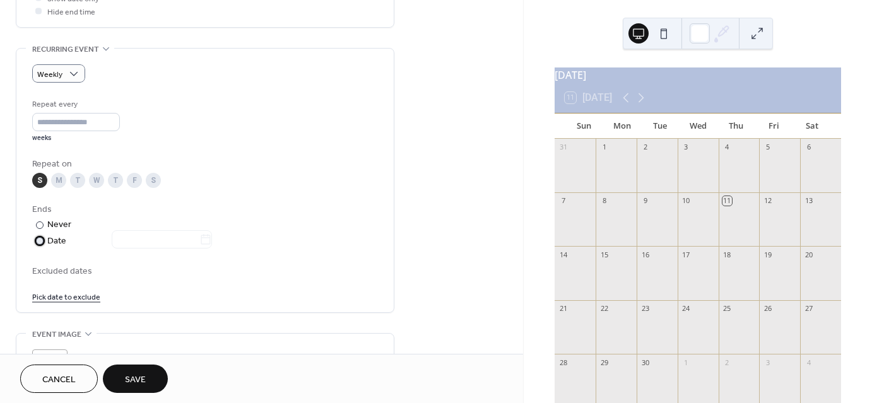
click at [41, 239] on div at bounding box center [40, 241] width 8 height 8
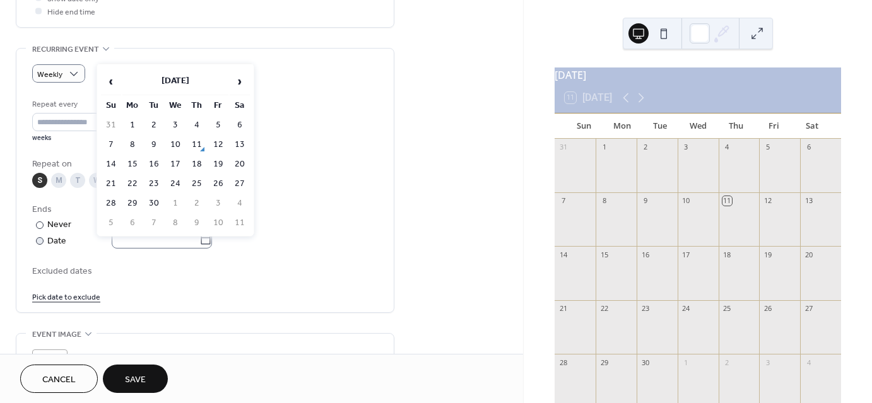
click at [212, 238] on icon at bounding box center [205, 239] width 13 height 13
click at [199, 238] on input "text" at bounding box center [156, 239] width 88 height 18
click at [238, 81] on span "›" at bounding box center [239, 81] width 19 height 25
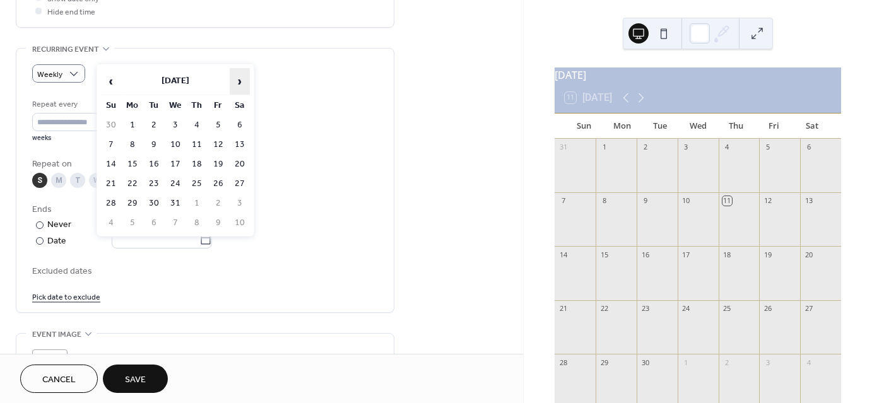
click at [238, 81] on span "›" at bounding box center [239, 81] width 19 height 25
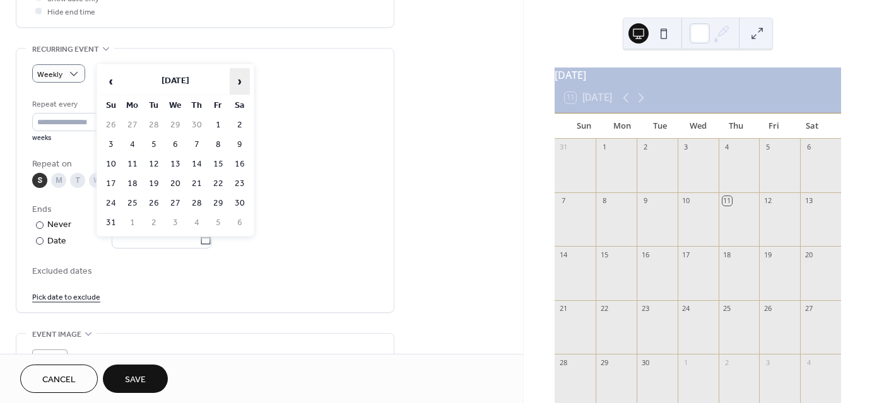
click at [238, 81] on span "›" at bounding box center [239, 81] width 19 height 25
click at [110, 138] on td "7" at bounding box center [111, 145] width 20 height 18
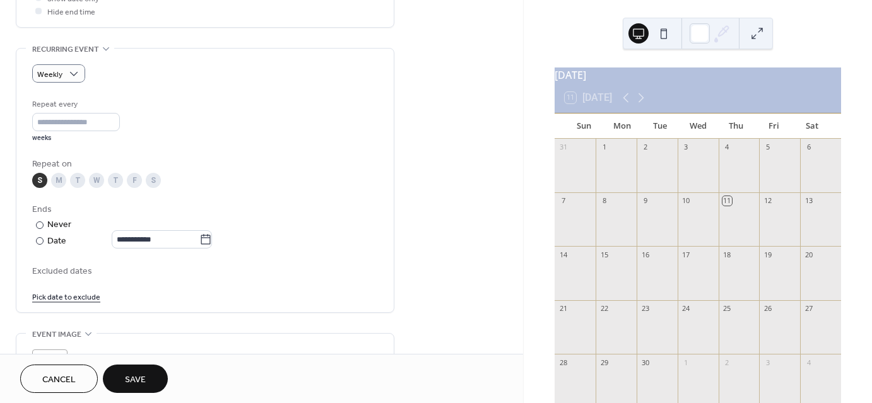
type input "**********"
click at [71, 295] on link "Pick date to exclude" at bounding box center [66, 296] width 68 height 13
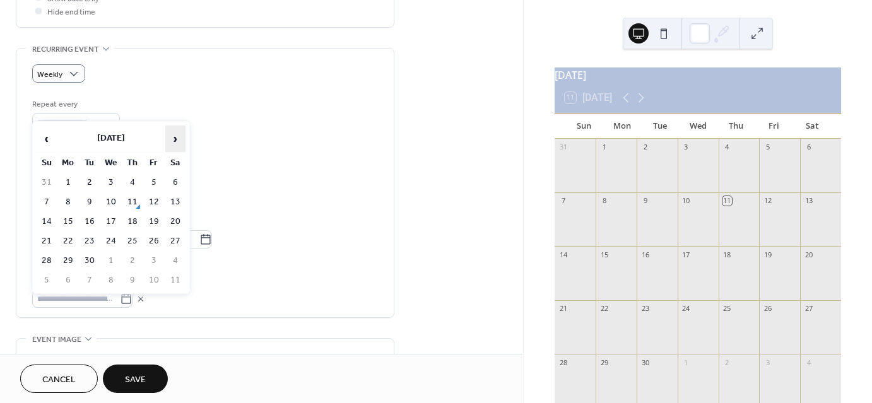
click at [177, 139] on span "›" at bounding box center [175, 138] width 19 height 25
click at [44, 255] on td "28" at bounding box center [47, 261] width 20 height 18
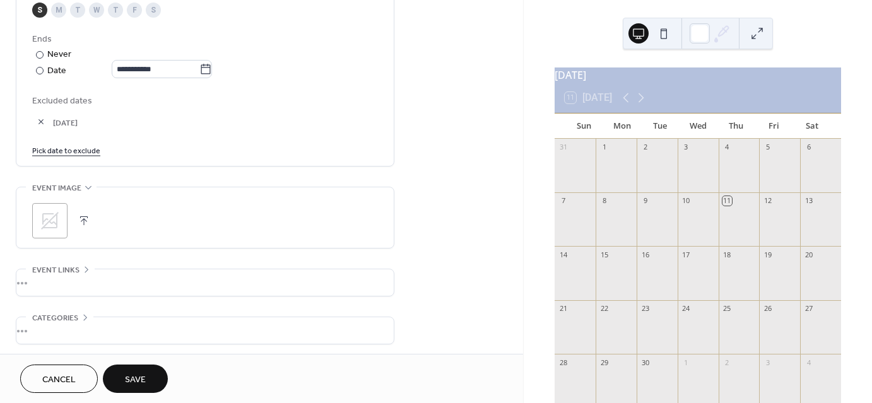
scroll to position [731, 0]
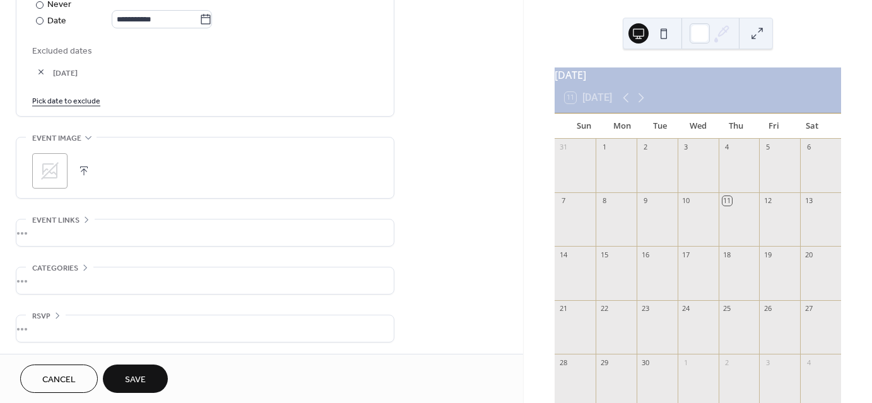
click at [129, 379] on span "Save" at bounding box center [135, 379] width 21 height 13
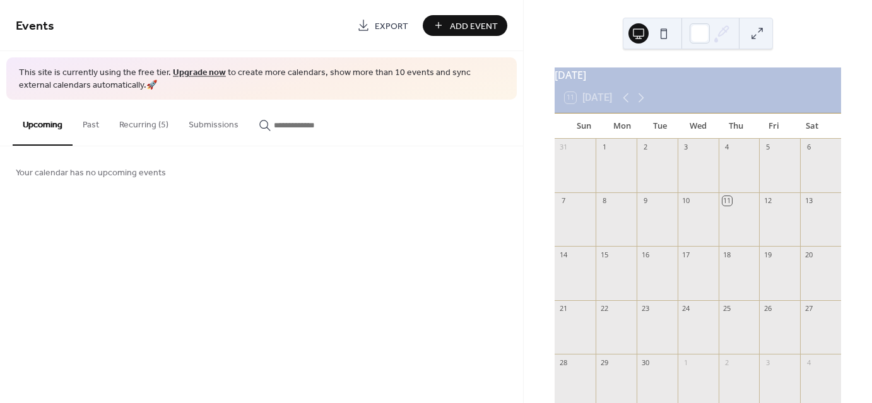
click at [141, 124] on button "Recurring (5)" at bounding box center [143, 122] width 69 height 45
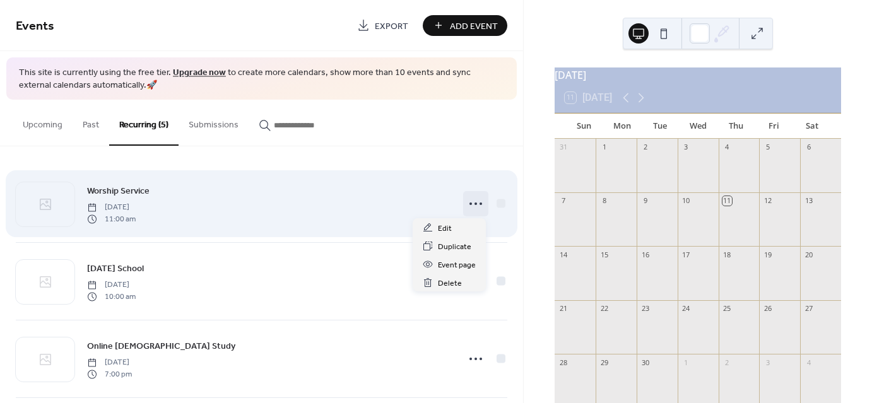
click at [470, 201] on icon at bounding box center [475, 204] width 20 height 20
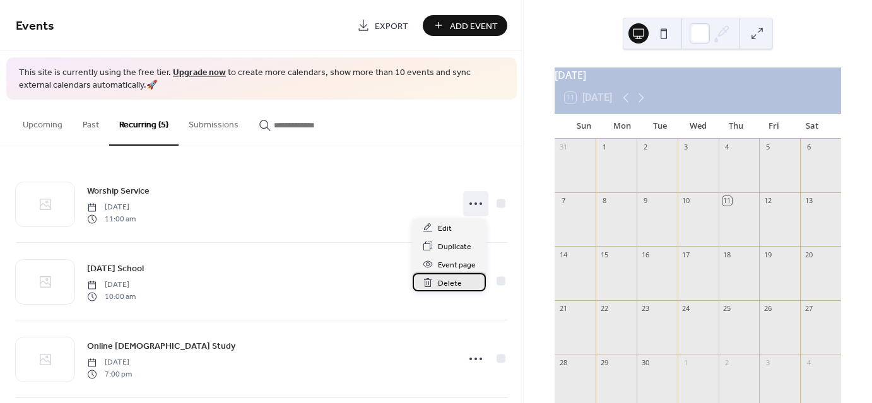
click at [447, 282] on span "Delete" at bounding box center [450, 283] width 24 height 13
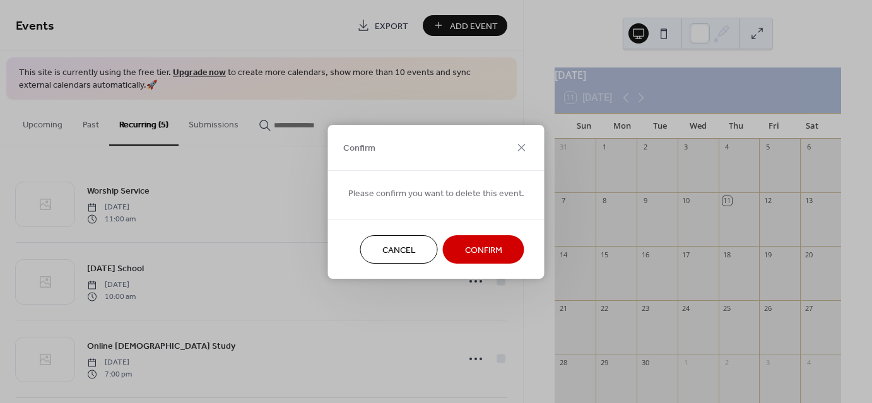
click at [477, 247] on span "Confirm" at bounding box center [483, 249] width 37 height 13
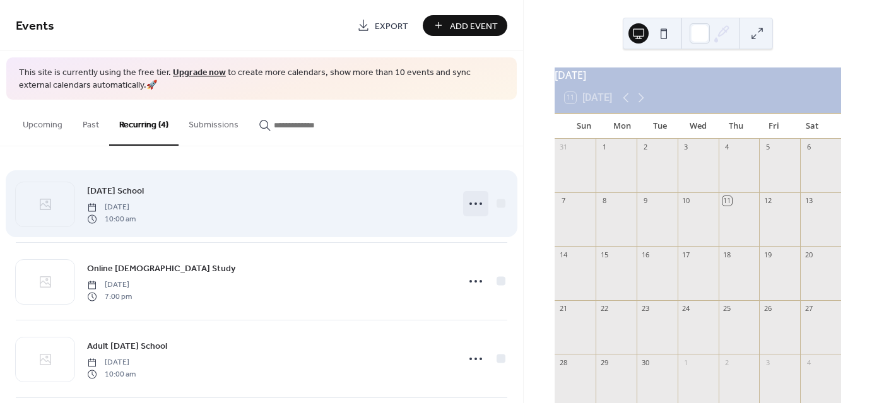
click at [471, 203] on icon at bounding box center [475, 204] width 20 height 20
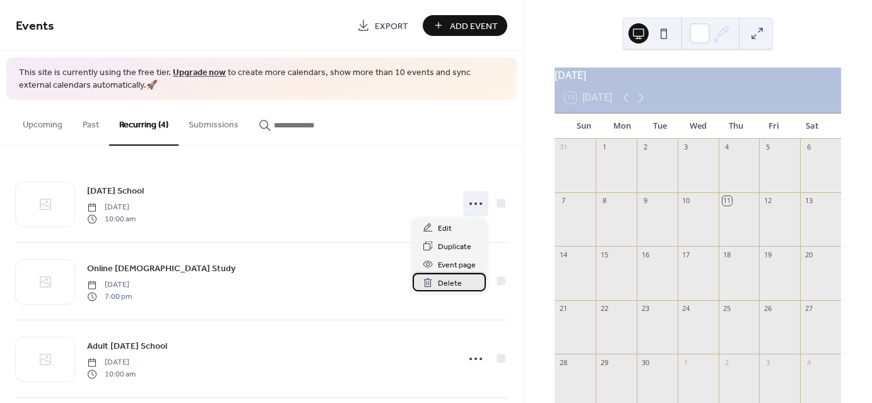
click at [451, 282] on span "Delete" at bounding box center [450, 283] width 24 height 13
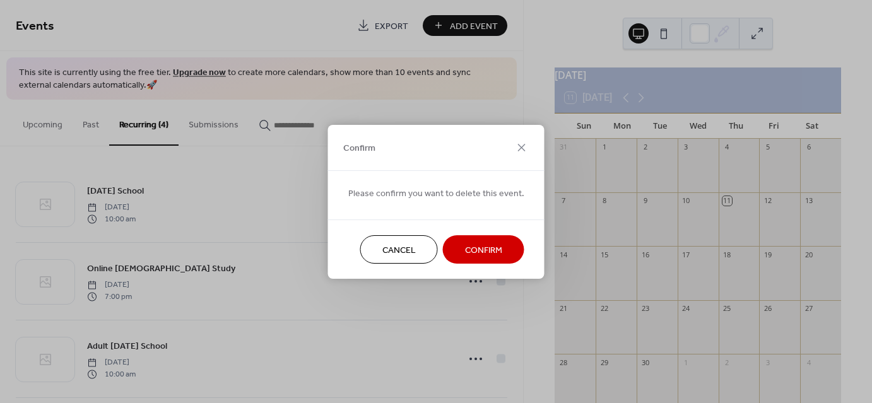
click at [481, 247] on span "Confirm" at bounding box center [483, 249] width 37 height 13
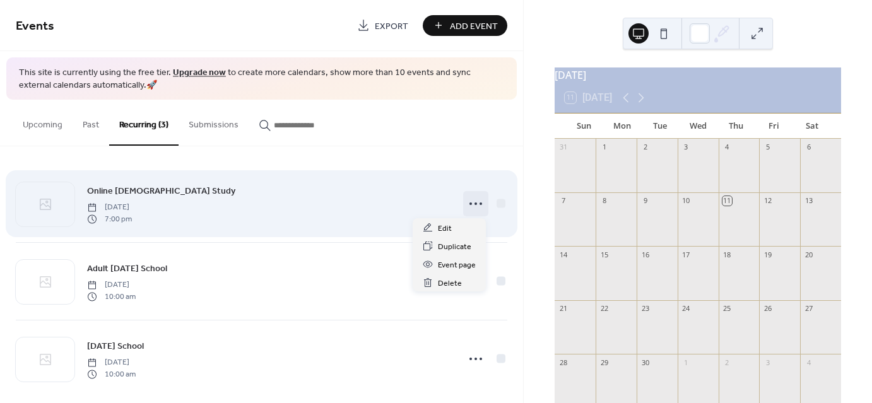
click at [474, 203] on circle at bounding box center [475, 203] width 3 height 3
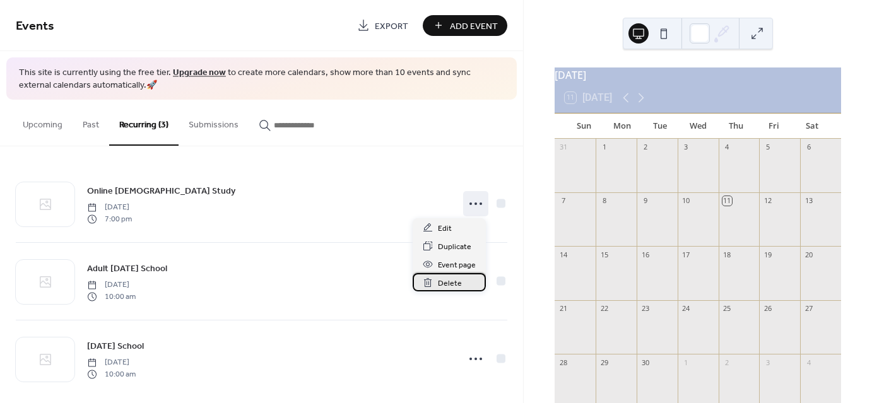
click at [445, 284] on span "Delete" at bounding box center [450, 283] width 24 height 13
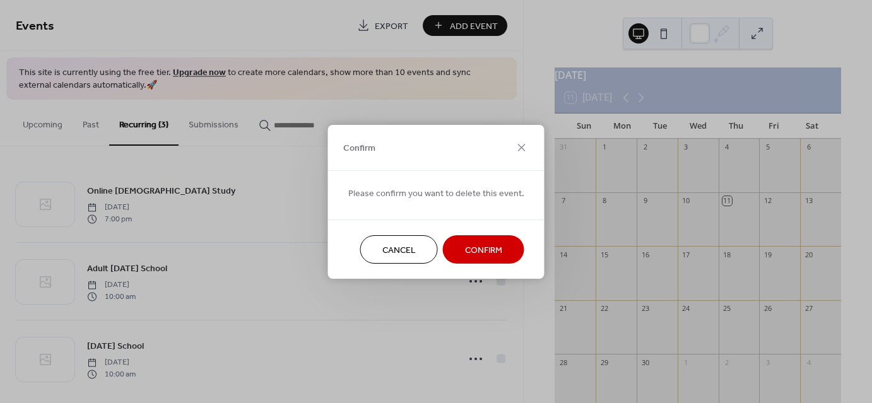
click at [479, 250] on span "Confirm" at bounding box center [483, 249] width 37 height 13
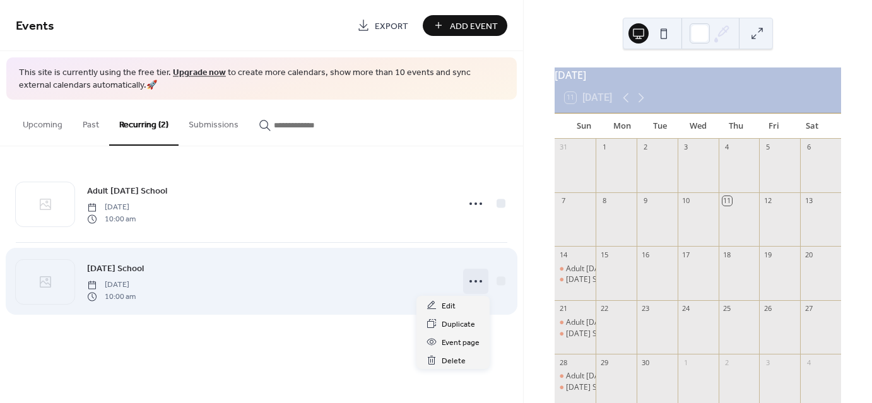
click at [473, 279] on icon at bounding box center [475, 281] width 20 height 20
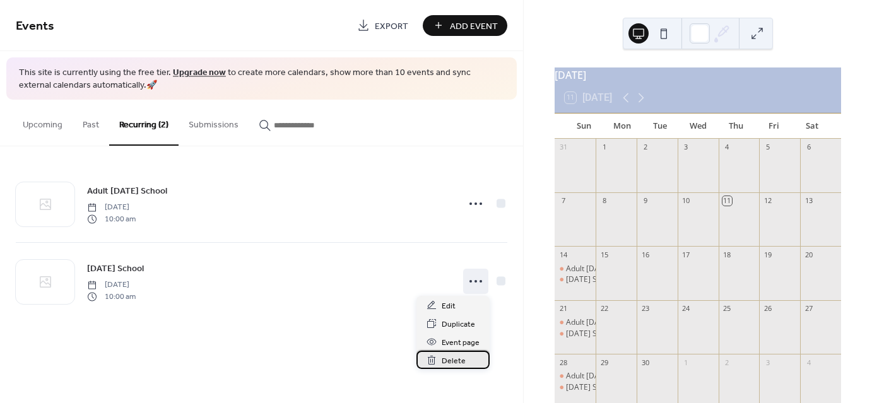
click at [447, 361] on span "Delete" at bounding box center [454, 360] width 24 height 13
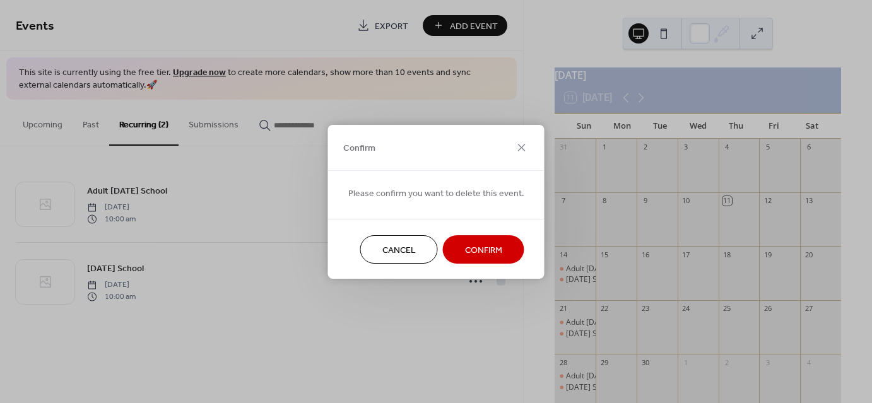
click at [474, 247] on span "Confirm" at bounding box center [483, 249] width 37 height 13
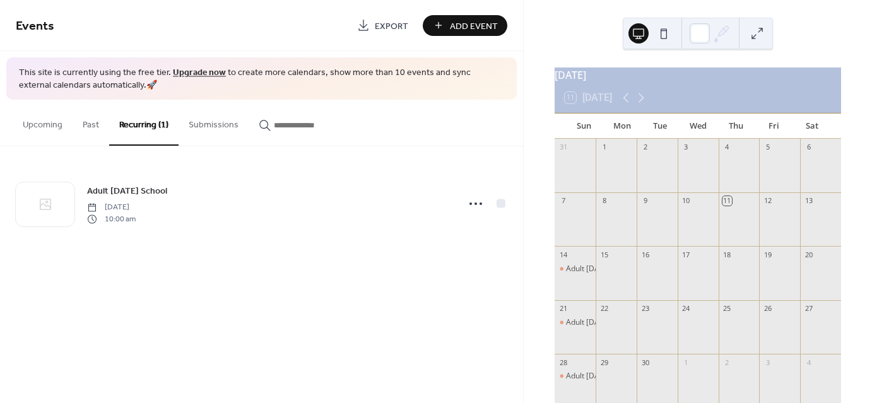
click at [43, 126] on button "Upcoming" at bounding box center [43, 122] width 60 height 45
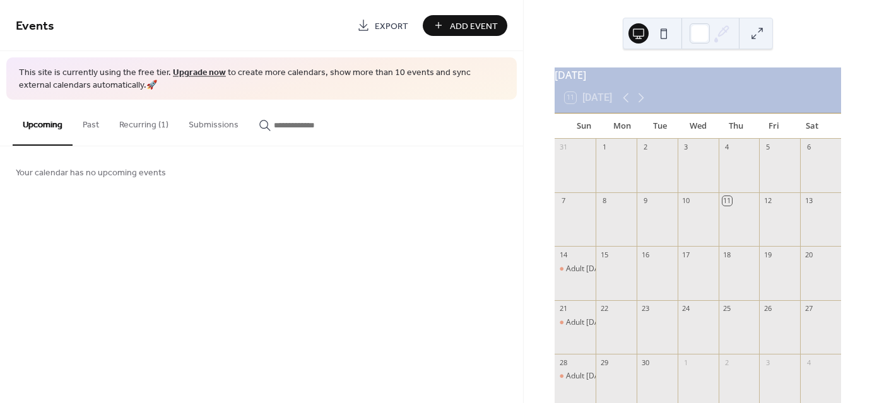
click at [139, 125] on button "Recurring (1)" at bounding box center [143, 122] width 69 height 45
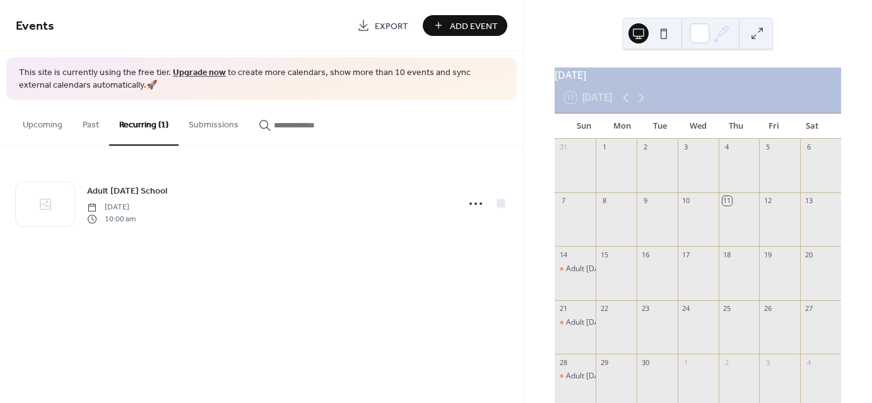
click at [468, 23] on span "Add Event" at bounding box center [474, 26] width 48 height 13
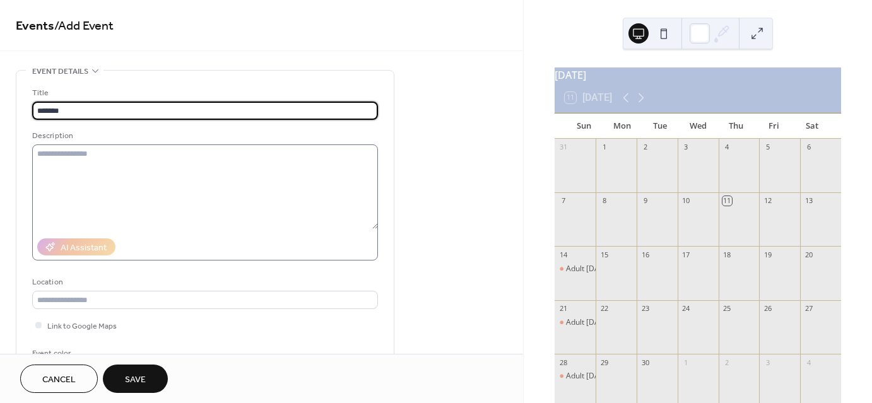
type input "*******"
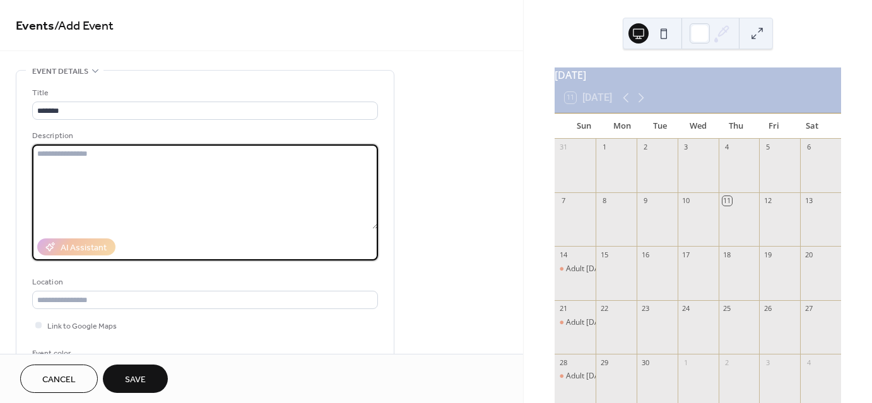
click at [57, 154] on textarea at bounding box center [205, 186] width 346 height 85
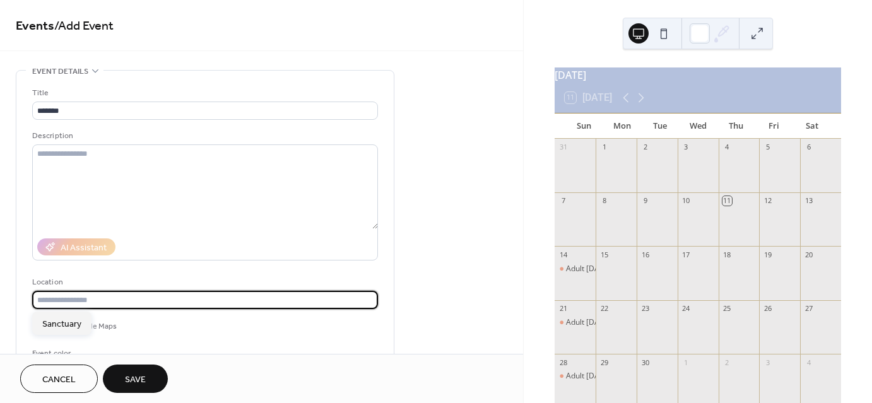
click at [66, 300] on input "text" at bounding box center [205, 300] width 346 height 18
click at [61, 324] on span "Sanctuary" at bounding box center [61, 323] width 39 height 13
type input "*********"
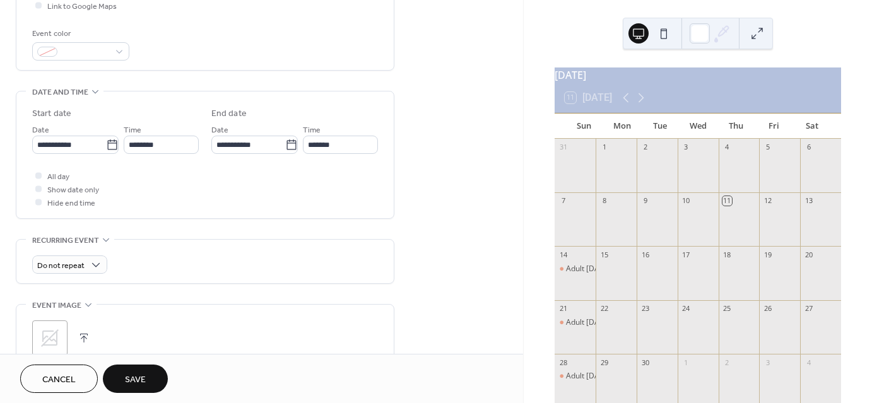
scroll to position [320, 0]
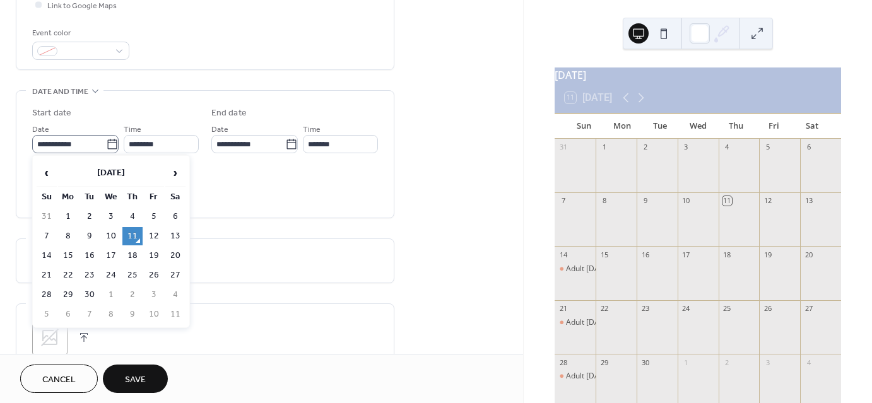
click at [108, 142] on icon at bounding box center [112, 144] width 13 height 13
click at [106, 142] on input "**********" at bounding box center [69, 144] width 74 height 18
click at [44, 254] on td "14" at bounding box center [47, 256] width 20 height 18
type input "**********"
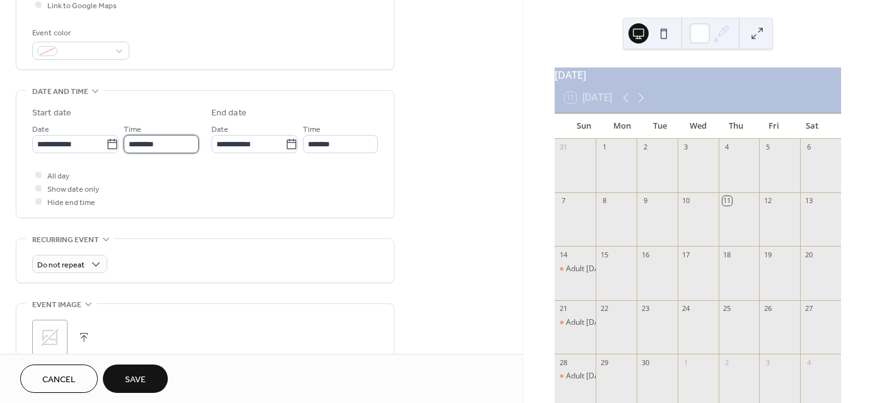
click at [159, 143] on input "********" at bounding box center [161, 144] width 75 height 18
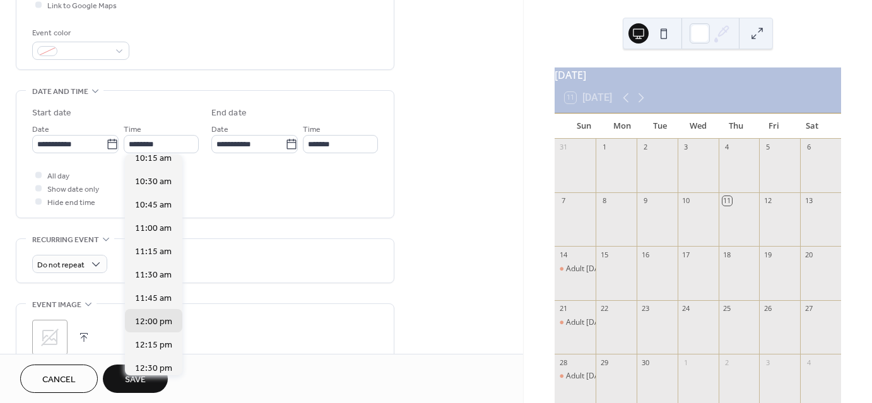
scroll to position [927, 0]
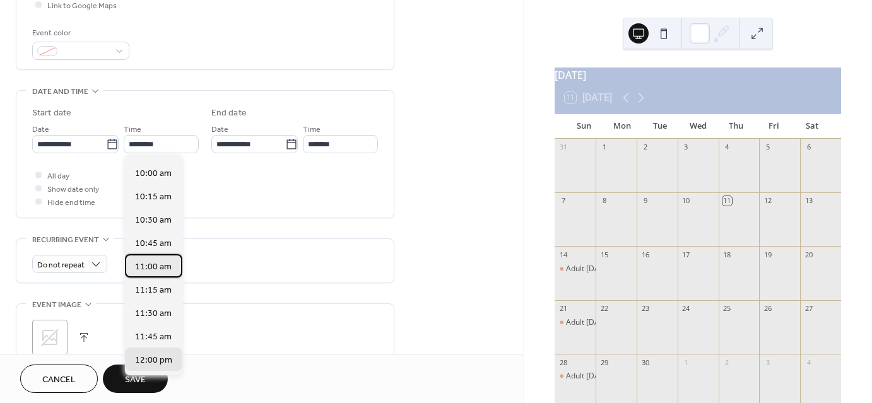
click at [147, 265] on span "11:00 am" at bounding box center [153, 267] width 37 height 13
type input "********"
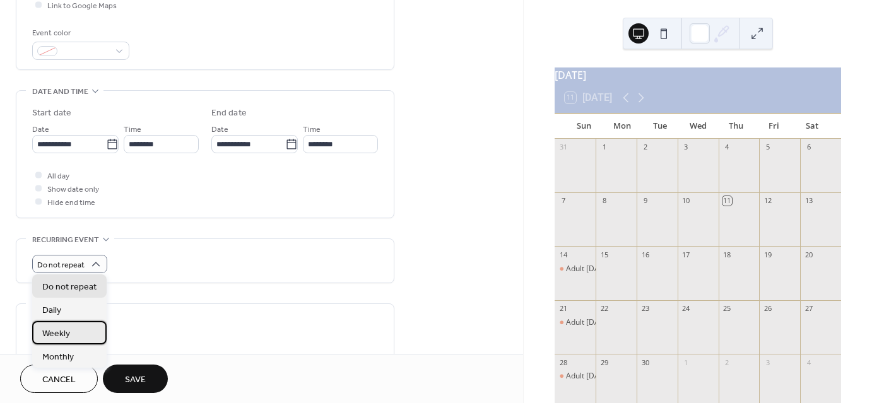
click at [51, 335] on span "Weekly" at bounding box center [56, 333] width 28 height 13
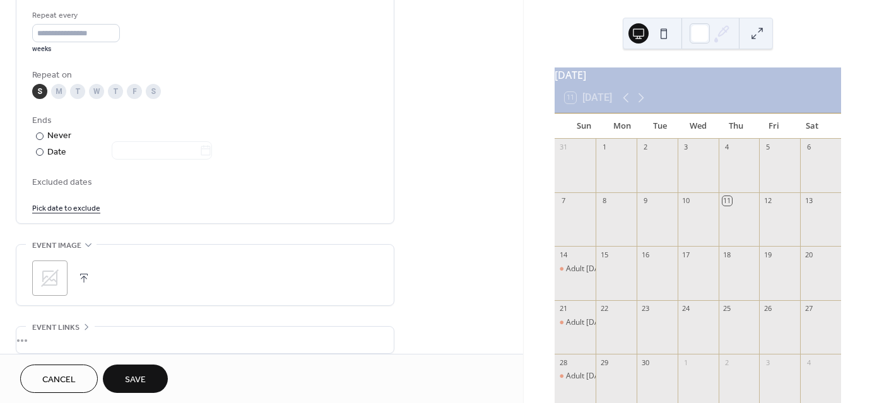
scroll to position [595, 0]
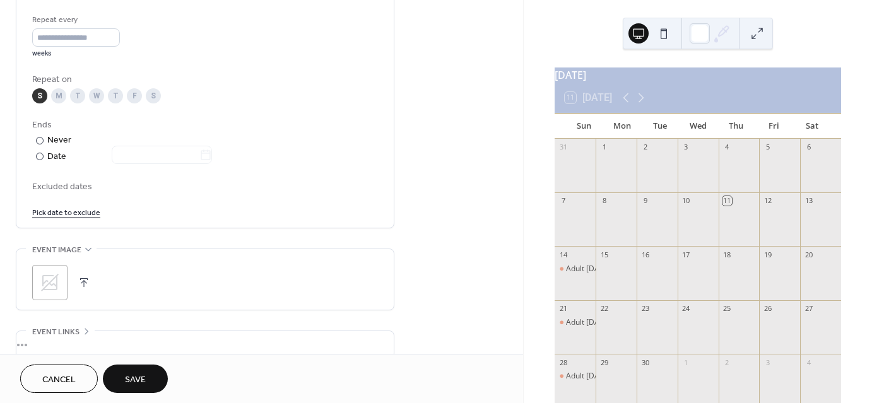
click at [67, 211] on link "Pick date to exclude" at bounding box center [66, 211] width 68 height 13
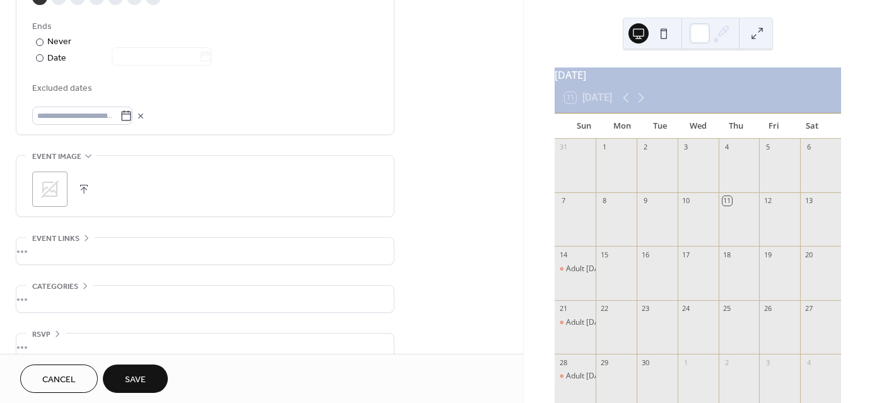
scroll to position [712, 0]
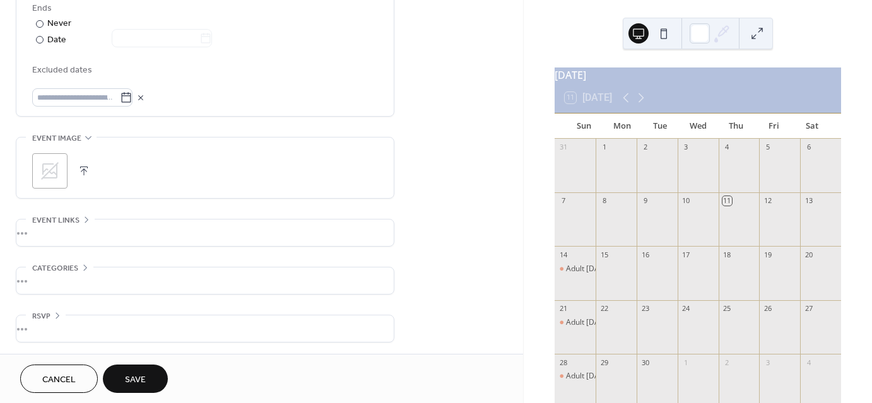
click at [133, 378] on span "Save" at bounding box center [135, 379] width 21 height 13
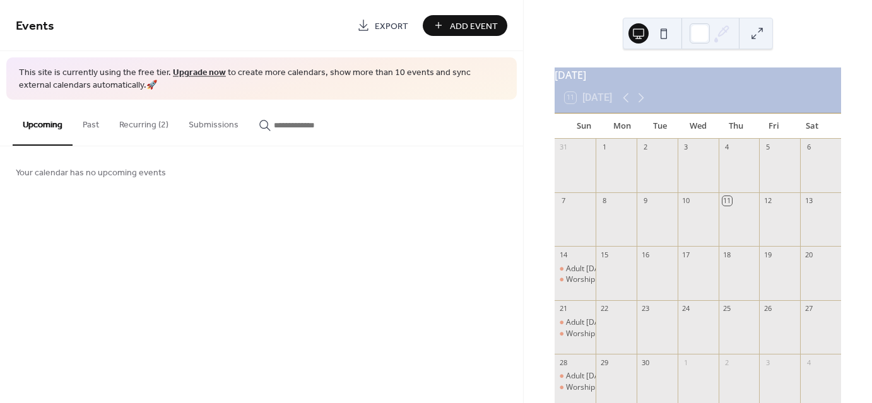
click at [465, 22] on span "Add Event" at bounding box center [474, 26] width 48 height 13
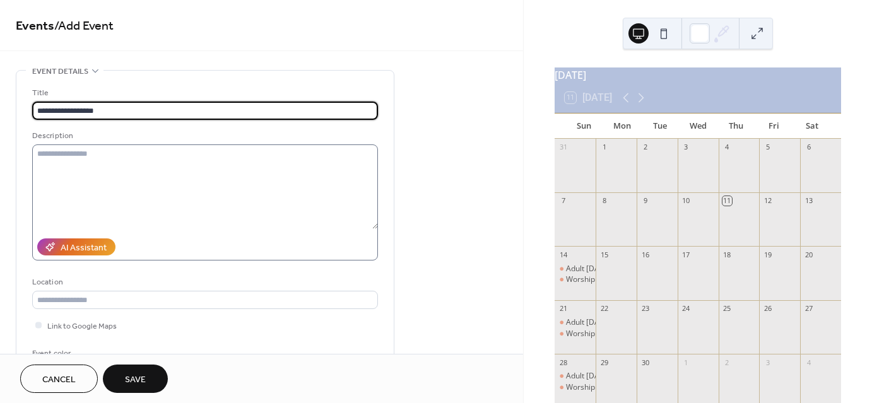
type input "**********"
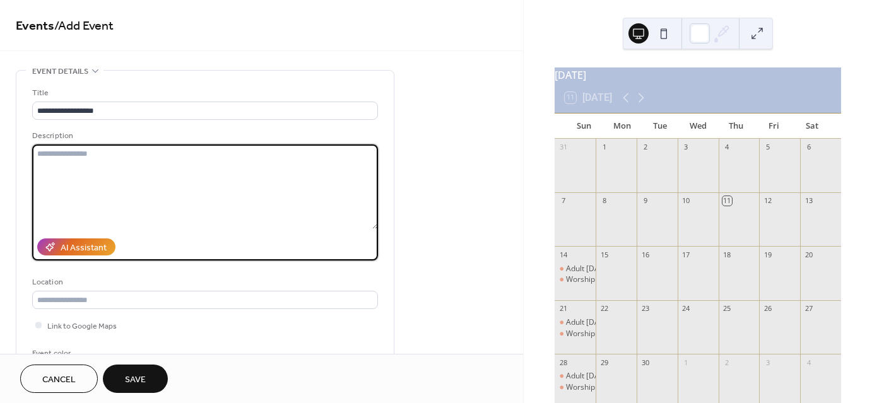
click at [57, 152] on textarea at bounding box center [205, 186] width 346 height 85
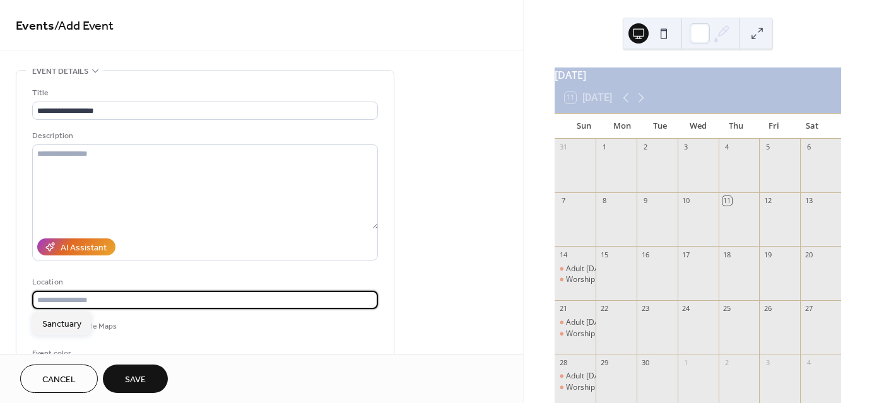
click at [56, 298] on input "text" at bounding box center [205, 300] width 346 height 18
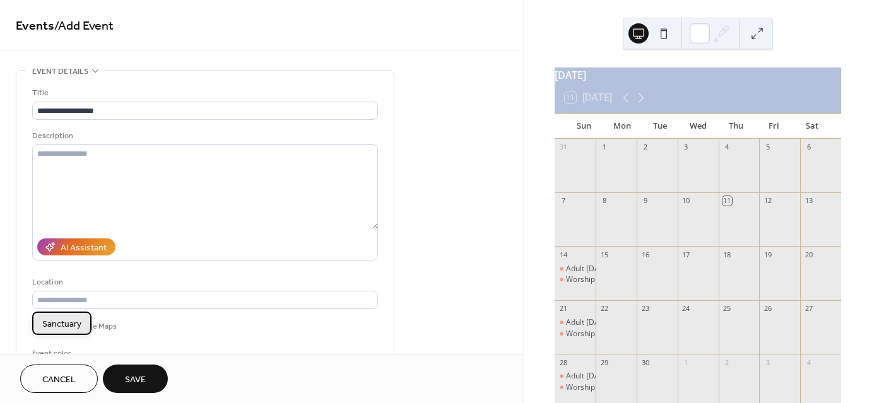
click at [56, 322] on span "Sanctuary" at bounding box center [61, 323] width 39 height 13
type input "*********"
click at [524, 135] on div "[DATE] 11 [DATE] Sun Mon Tue Wed Thu Fri Sat 31 1 2 3 4 5 6 7 8 9 10 11 12 13 1…" at bounding box center [698, 201] width 348 height 403
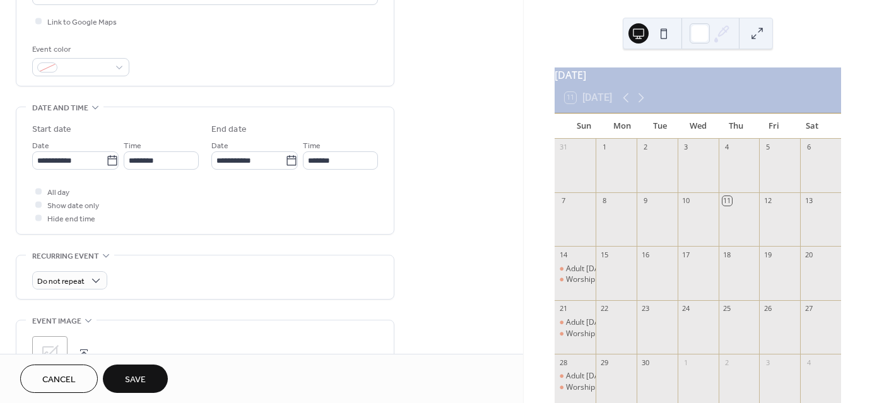
scroll to position [310, 0]
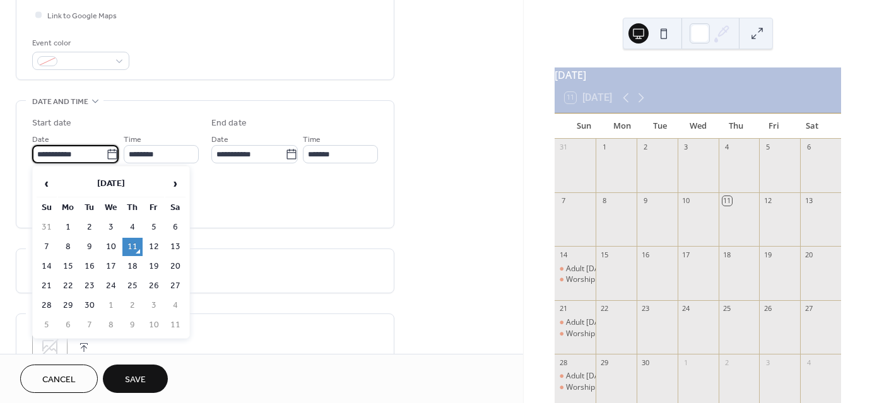
click at [69, 155] on input "**********" at bounding box center [69, 154] width 74 height 18
click at [111, 262] on td "17" at bounding box center [111, 266] width 20 height 18
type input "**********"
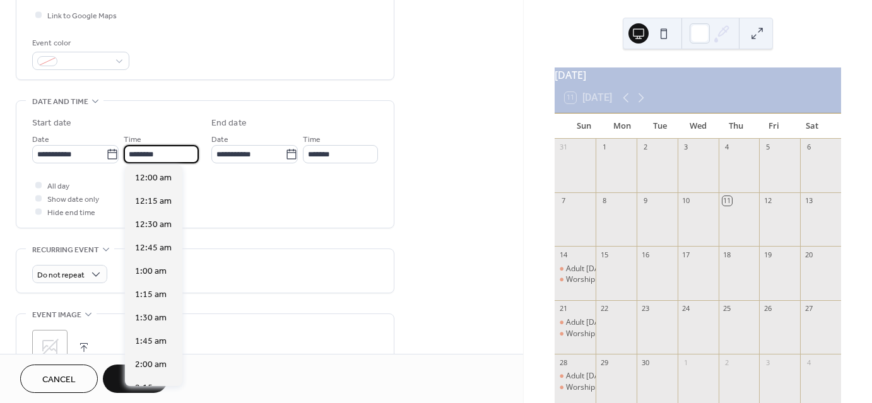
scroll to position [1120, 0]
click at [149, 151] on input "********" at bounding box center [161, 154] width 75 height 18
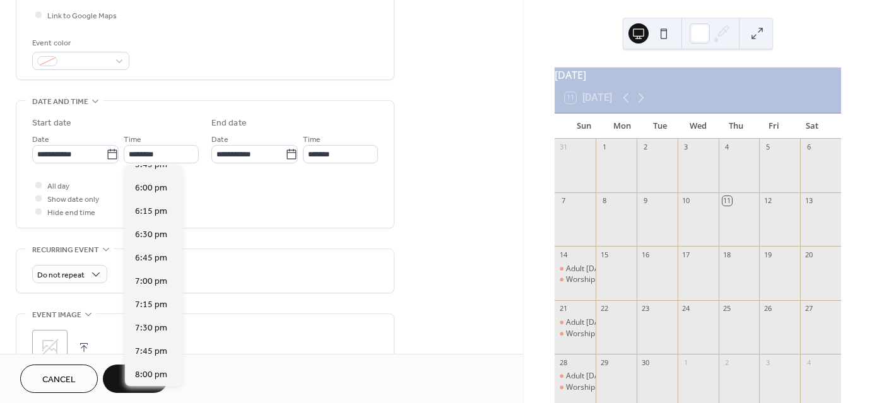
scroll to position [1676, 0]
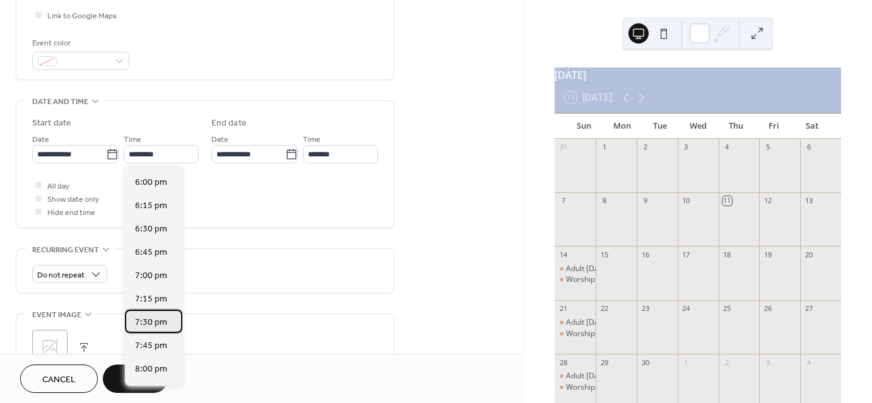
click at [155, 324] on span "7:30 pm" at bounding box center [151, 322] width 32 height 13
type input "*******"
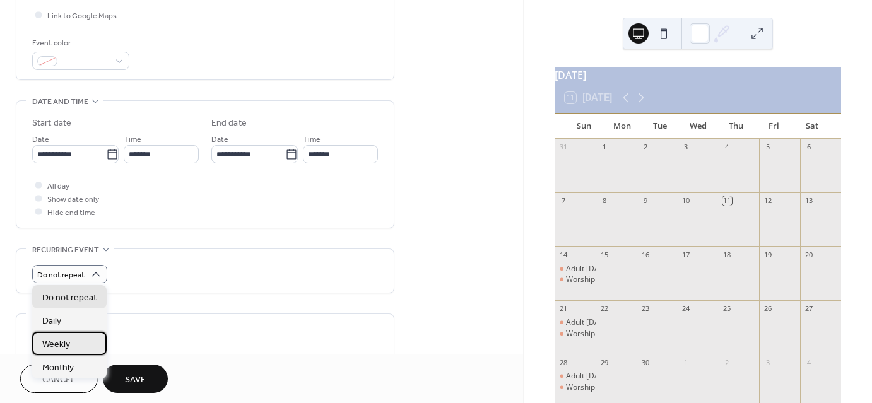
click at [69, 344] on span "Weekly" at bounding box center [56, 343] width 28 height 13
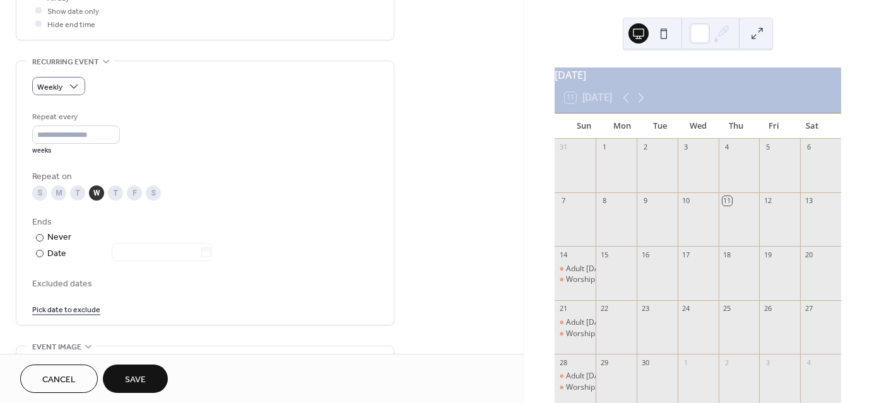
scroll to position [508, 0]
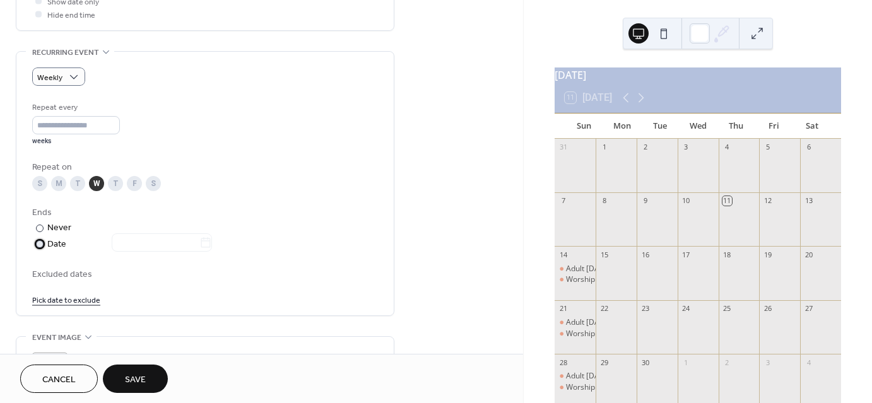
click at [39, 242] on div at bounding box center [40, 244] width 8 height 8
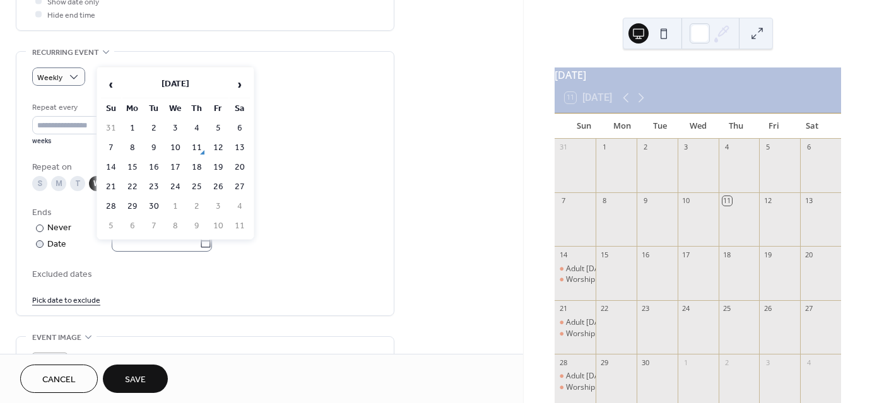
click at [208, 237] on icon at bounding box center [205, 243] width 13 height 13
click at [199, 237] on input "text" at bounding box center [156, 242] width 88 height 18
click at [241, 86] on span "›" at bounding box center [239, 84] width 19 height 25
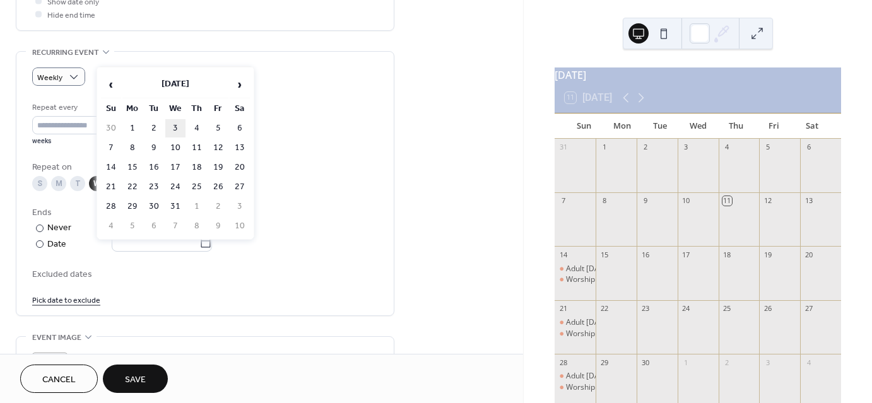
click at [172, 124] on td "3" at bounding box center [175, 128] width 20 height 18
type input "**********"
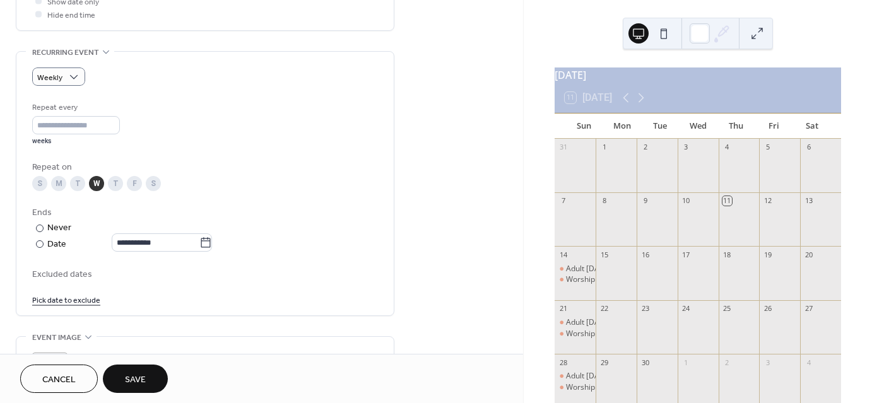
click at [132, 378] on span "Save" at bounding box center [135, 379] width 21 height 13
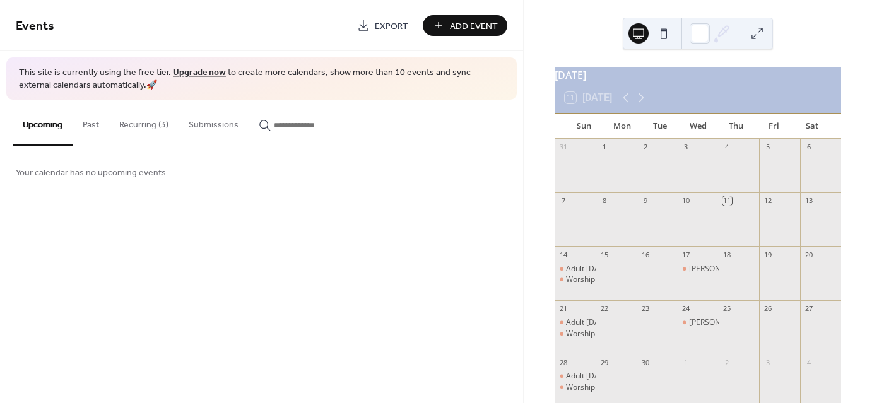
click at [464, 25] on span "Add Event" at bounding box center [474, 26] width 48 height 13
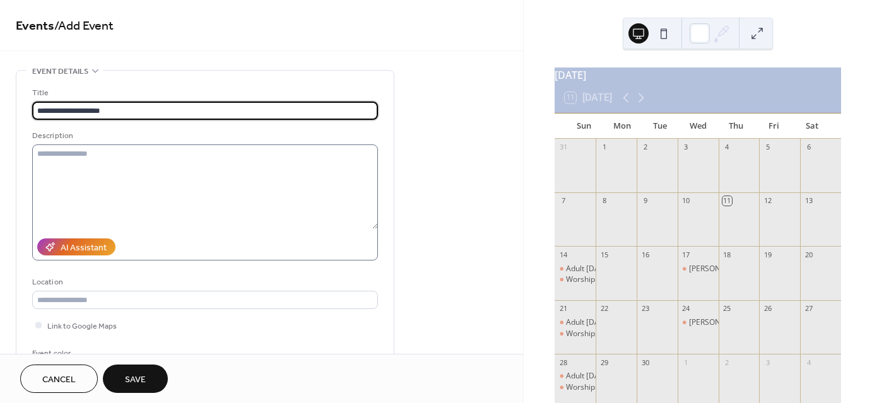
type input "**********"
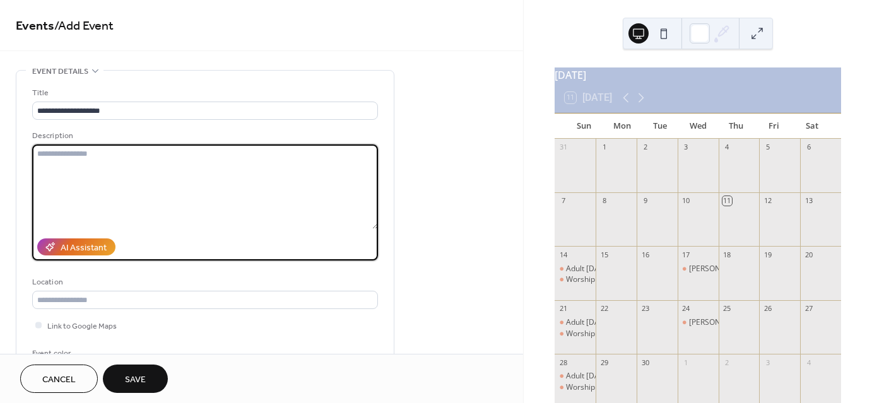
click at [56, 158] on textarea at bounding box center [205, 186] width 346 height 85
type textarea "**********"
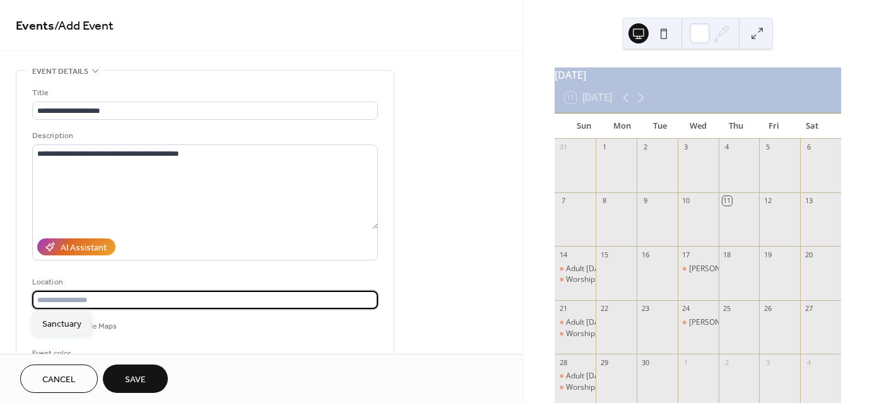
click at [114, 297] on input "text" at bounding box center [205, 300] width 346 height 18
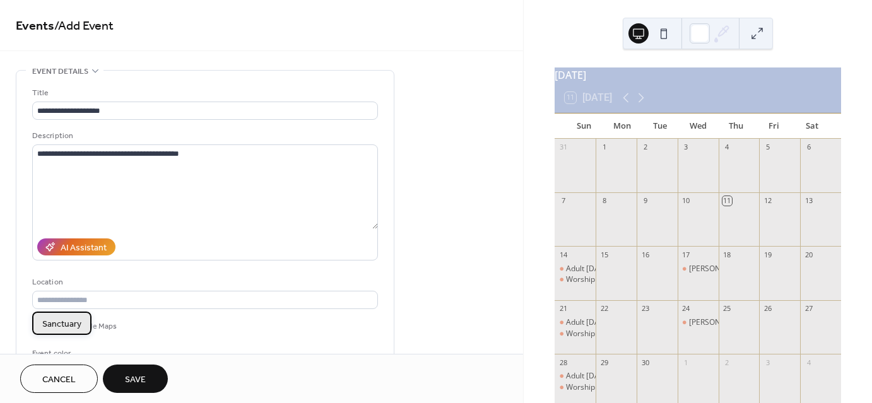
click at [66, 323] on span "Sanctuary" at bounding box center [61, 323] width 39 height 13
type input "*********"
